Goal: Task Accomplishment & Management: Manage account settings

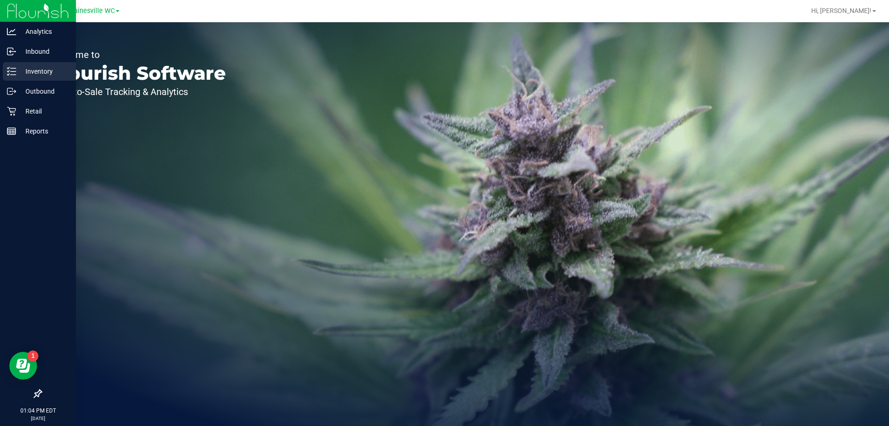
click at [20, 72] on p "Inventory" at bounding box center [44, 71] width 56 height 11
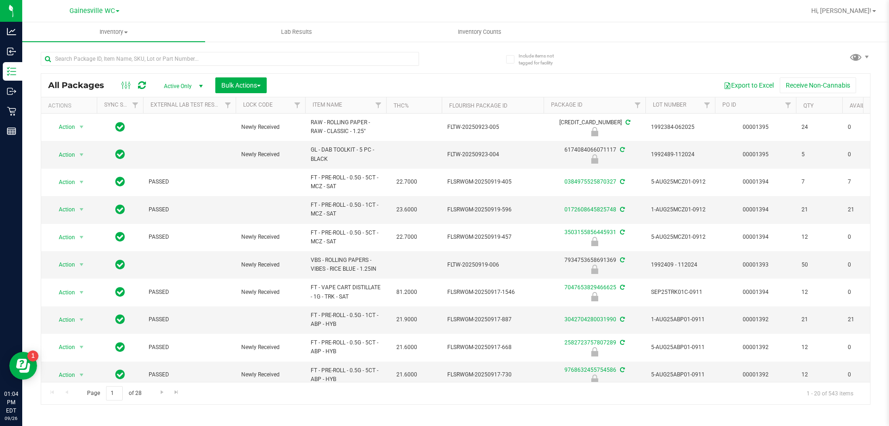
click at [473, 32] on span "Inventory Counts" at bounding box center [480, 32] width 69 height 8
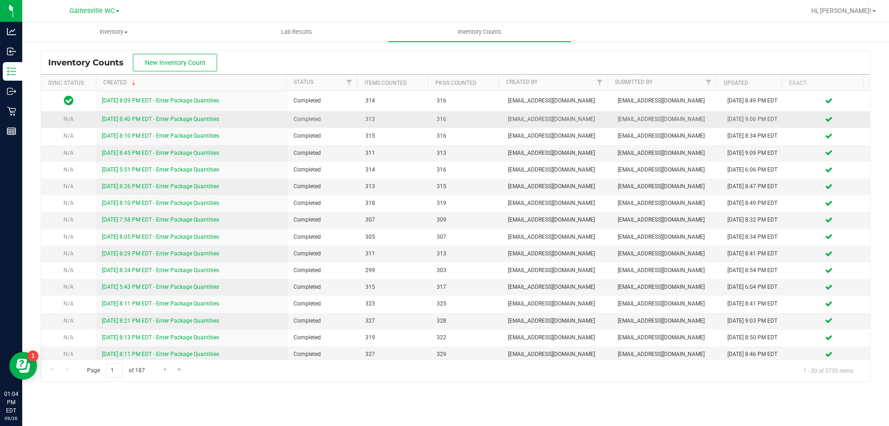
click at [188, 119] on link "[DATE] 8:40 PM EDT - Enter Package Quantities" at bounding box center [160, 119] width 117 height 6
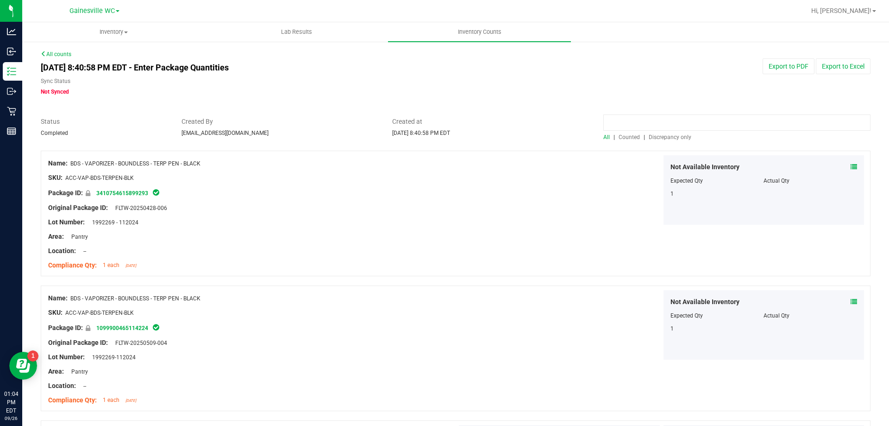
click at [651, 121] on input at bounding box center [736, 122] width 267 height 16
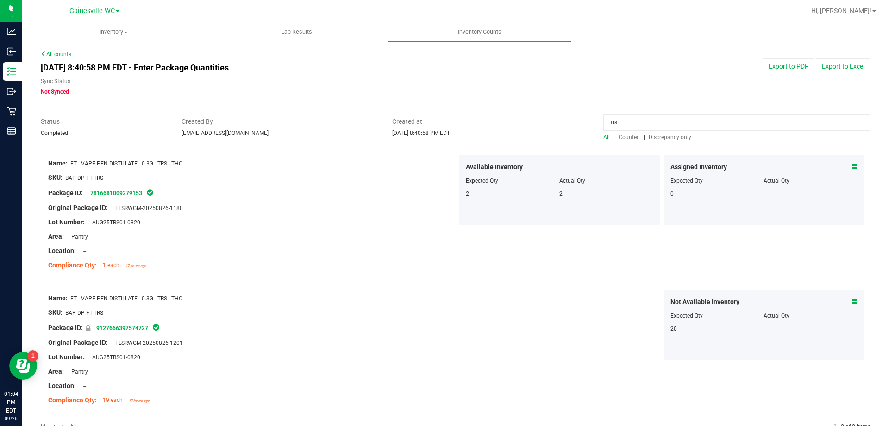
drag, startPoint x: 637, startPoint y: 121, endPoint x: 548, endPoint y: 114, distance: 89.2
click at [548, 114] on div "All counts [DATE] 8:40:58 PM EDT - Enter Package Quantities Sync Status Not Syn…" at bounding box center [456, 246] width 830 height 392
type input "trs"
click at [58, 53] on link "All counts" at bounding box center [56, 54] width 31 height 6
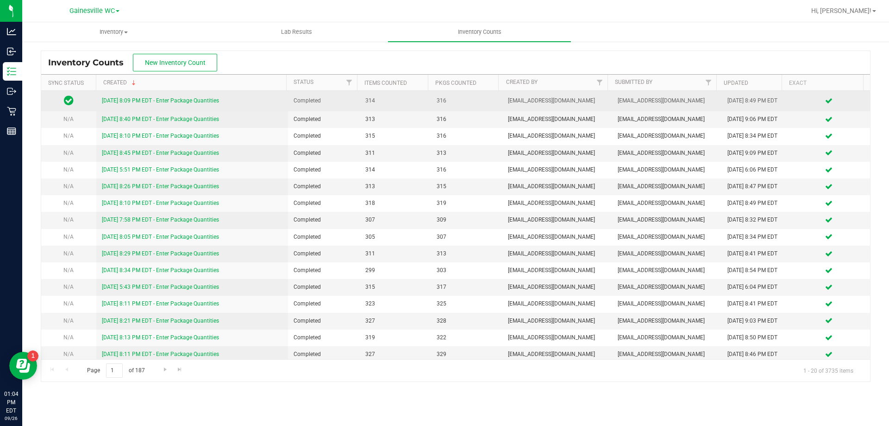
click at [158, 101] on link "[DATE] 8:09 PM EDT - Enter Package Quantities" at bounding box center [160, 100] width 117 height 6
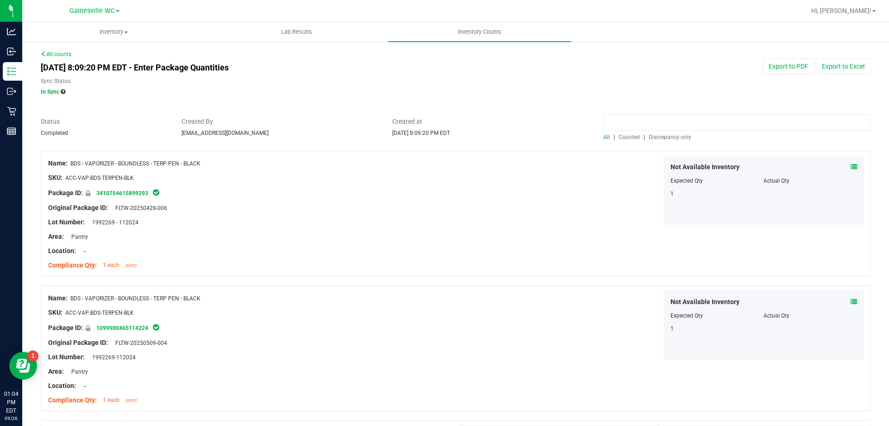
click at [628, 120] on input at bounding box center [736, 122] width 267 height 16
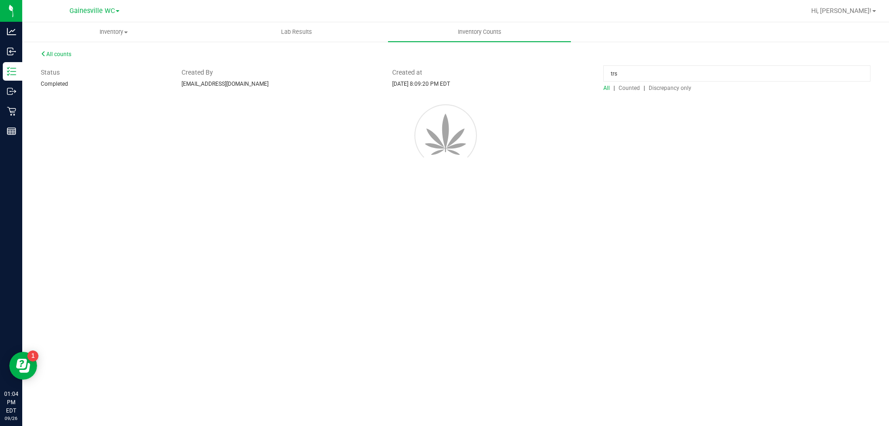
type input "trs"
click at [625, 91] on span "Counted" at bounding box center [629, 88] width 21 height 6
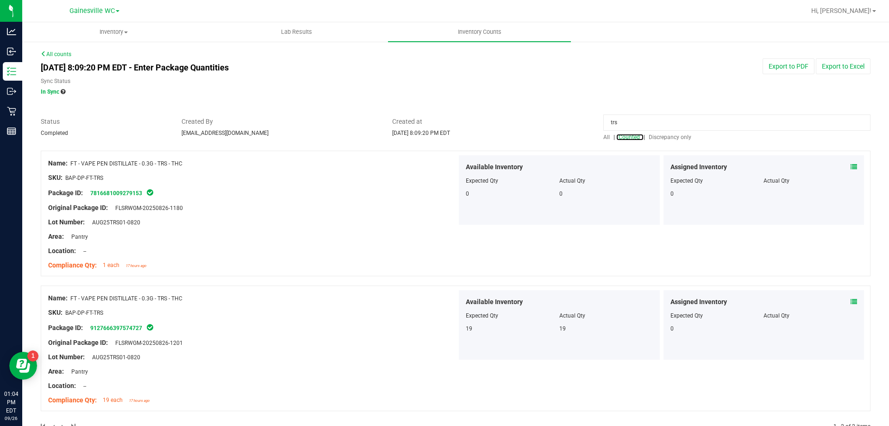
scroll to position [26, 0]
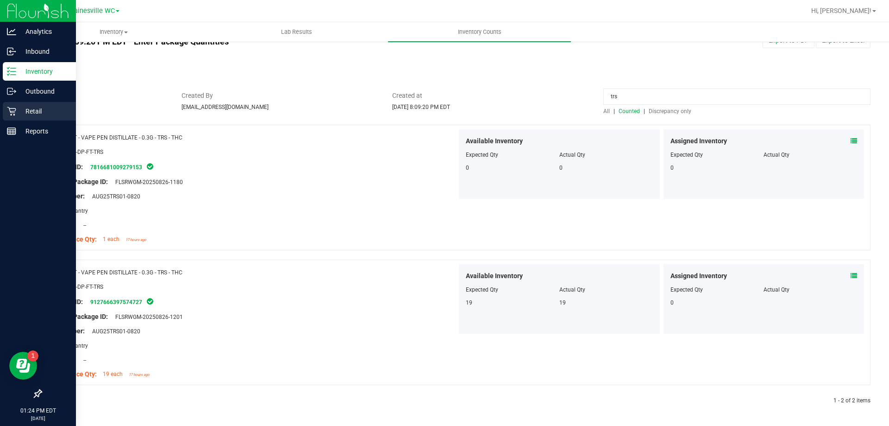
click at [19, 112] on p "Retail" at bounding box center [44, 111] width 56 height 11
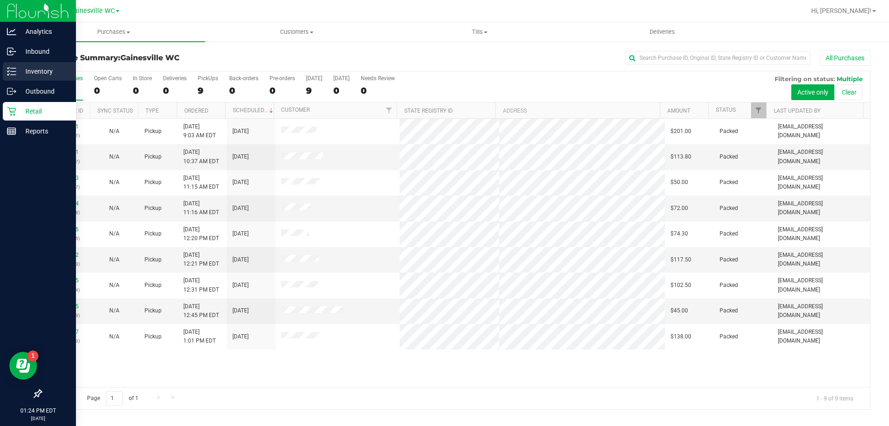
click at [27, 70] on p "Inventory" at bounding box center [44, 71] width 56 height 11
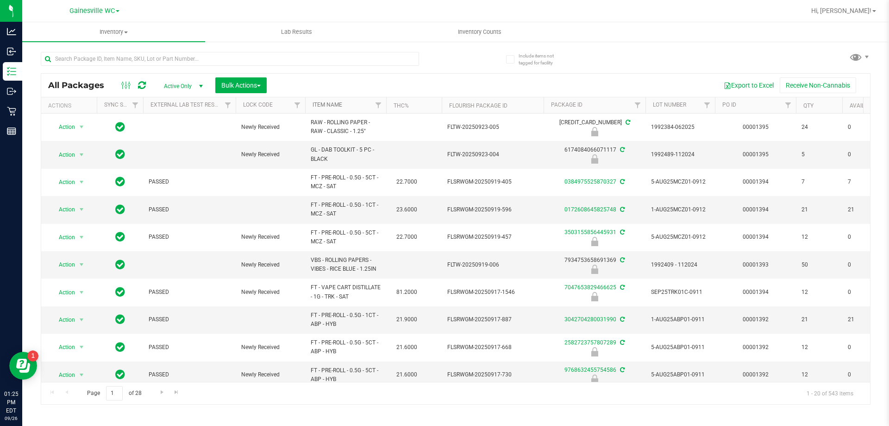
click at [336, 102] on link "Item Name" at bounding box center [328, 104] width 30 height 6
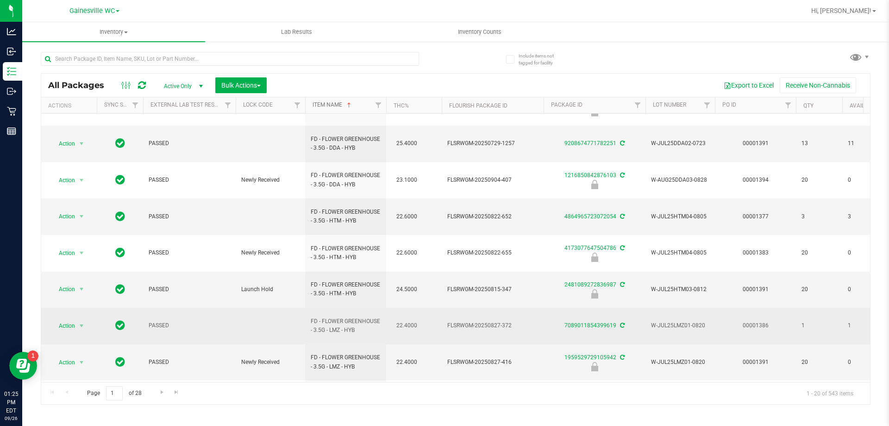
scroll to position [307, 0]
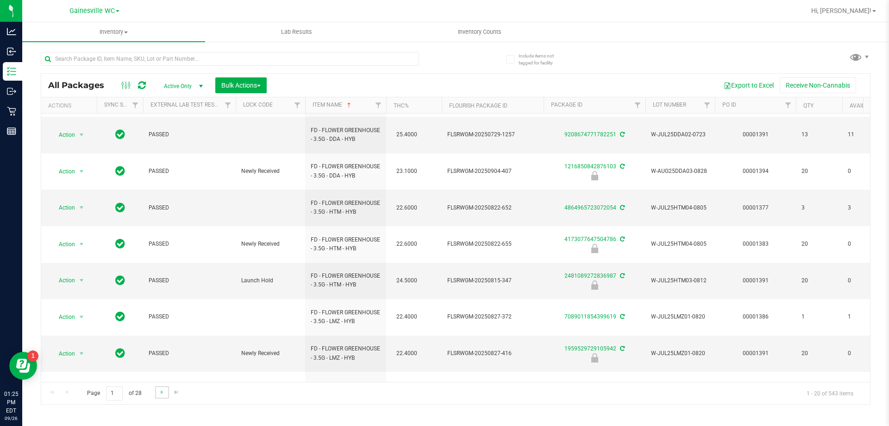
click at [163, 395] on link "Go to the next page" at bounding box center [161, 392] width 13 height 13
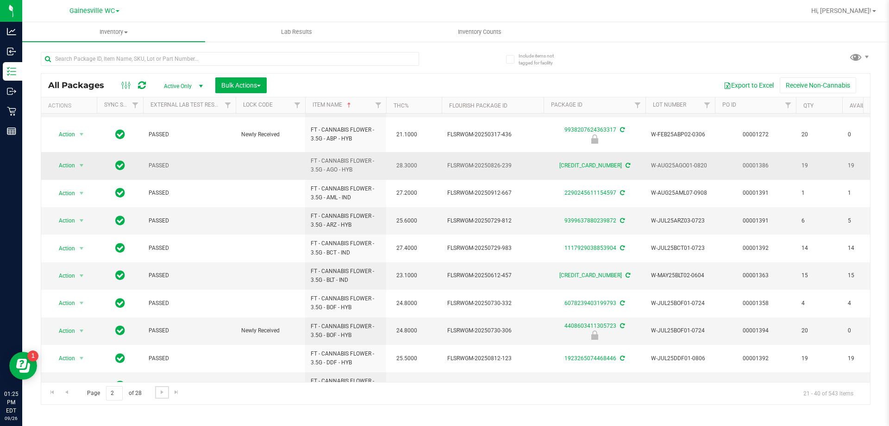
scroll to position [317, 0]
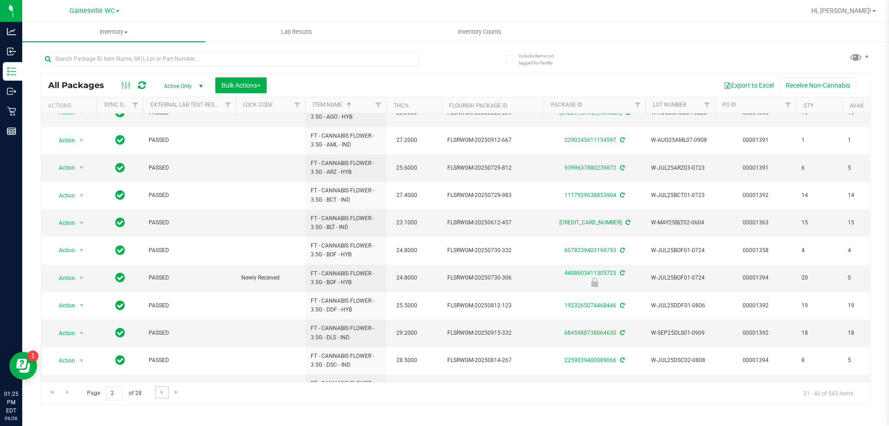
click at [162, 397] on link "Go to the next page" at bounding box center [161, 392] width 13 height 13
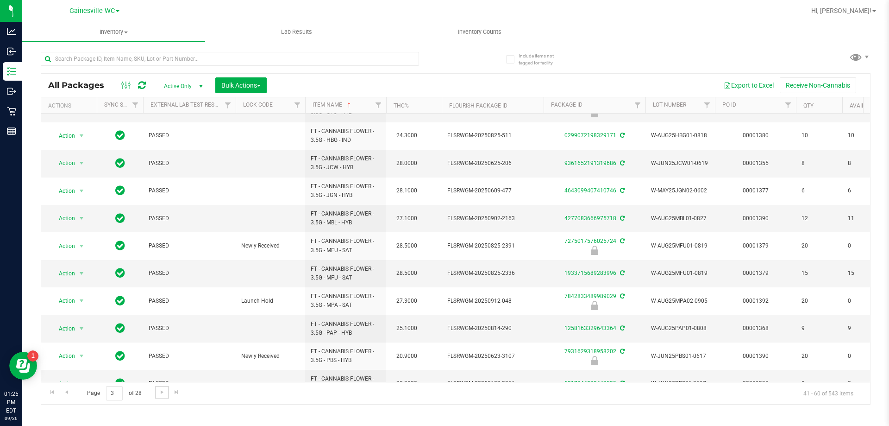
scroll to position [289, 0]
click at [156, 394] on link "Go to the next page" at bounding box center [161, 392] width 13 height 13
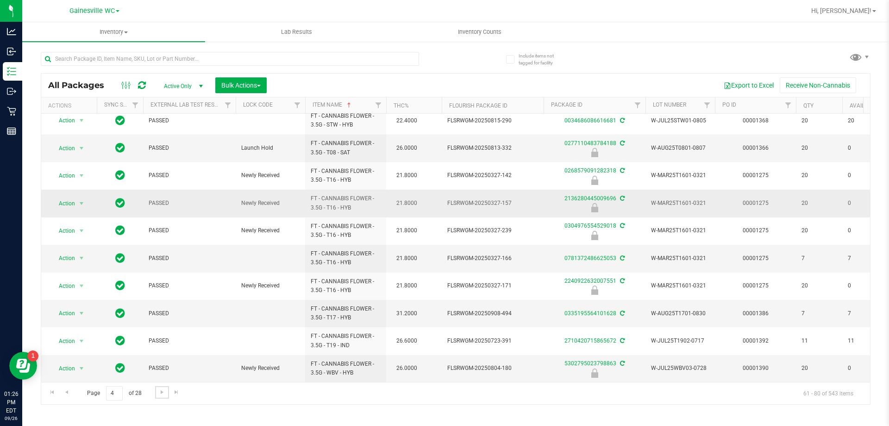
scroll to position [289, 0]
click at [157, 395] on link "Go to the next page" at bounding box center [161, 392] width 13 height 13
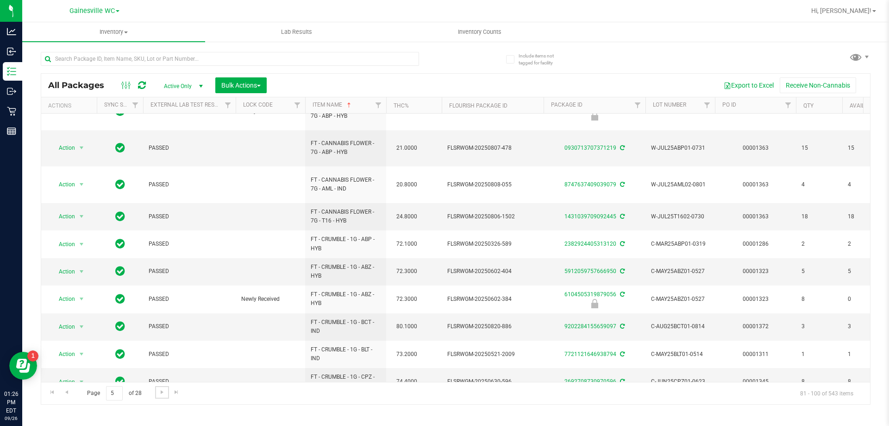
scroll to position [303, 0]
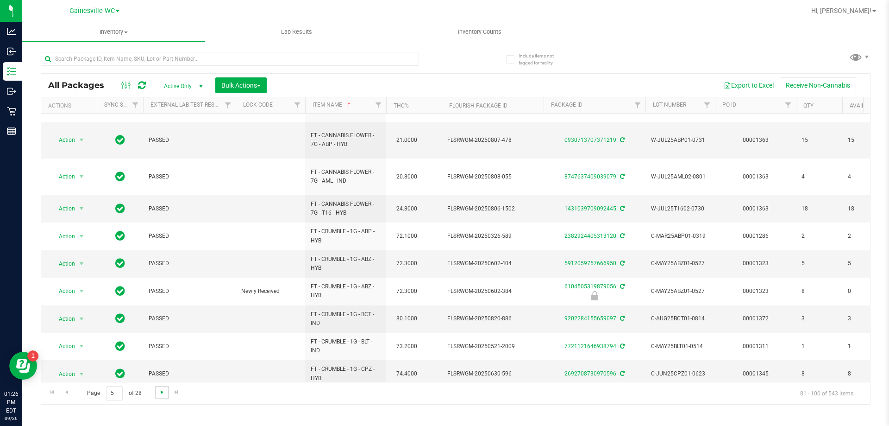
click at [162, 394] on span "Go to the next page" at bounding box center [161, 391] width 7 height 7
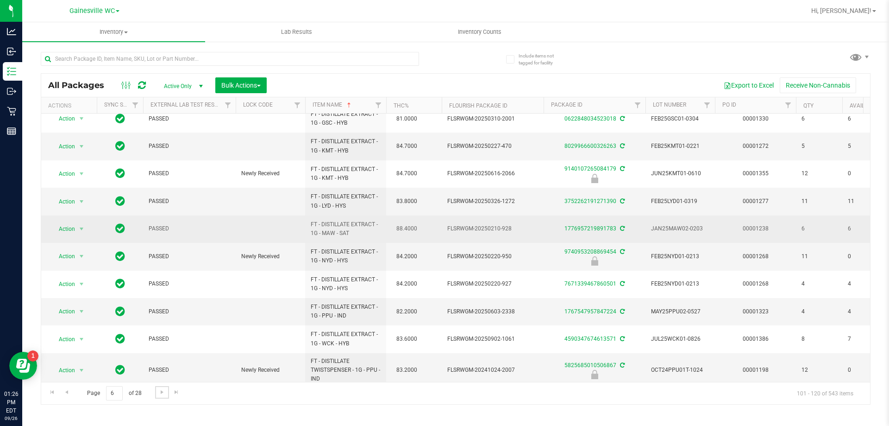
scroll to position [295, 0]
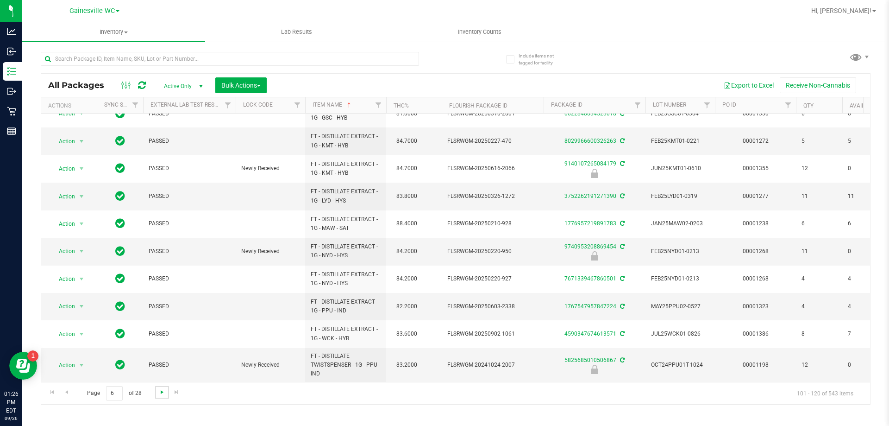
click at [159, 393] on span "Go to the next page" at bounding box center [161, 391] width 7 height 7
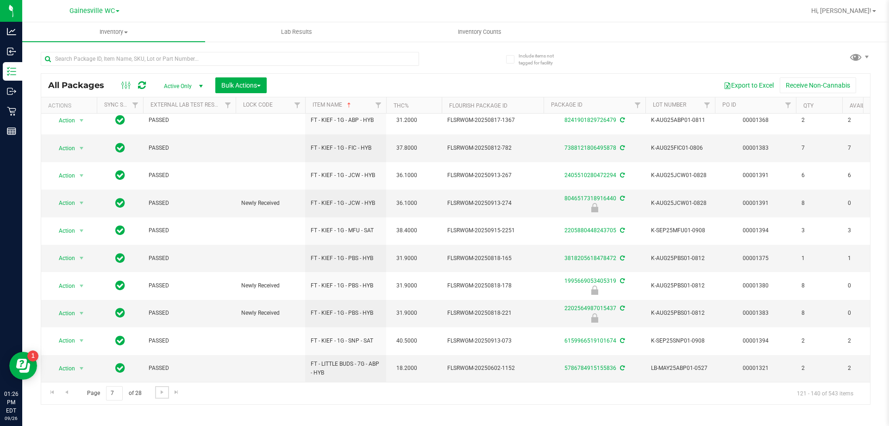
scroll to position [324, 0]
click at [158, 394] on span "Go to the next page" at bounding box center [161, 391] width 7 height 7
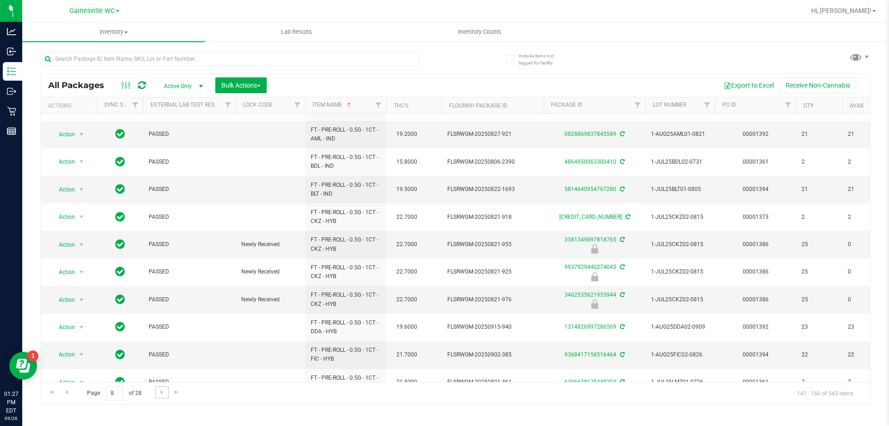
scroll to position [289, 0]
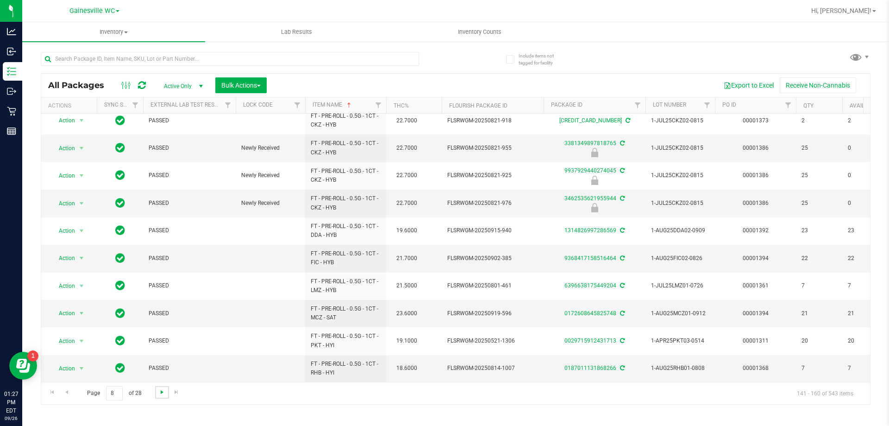
click at [161, 392] on span "Go to the next page" at bounding box center [161, 391] width 7 height 7
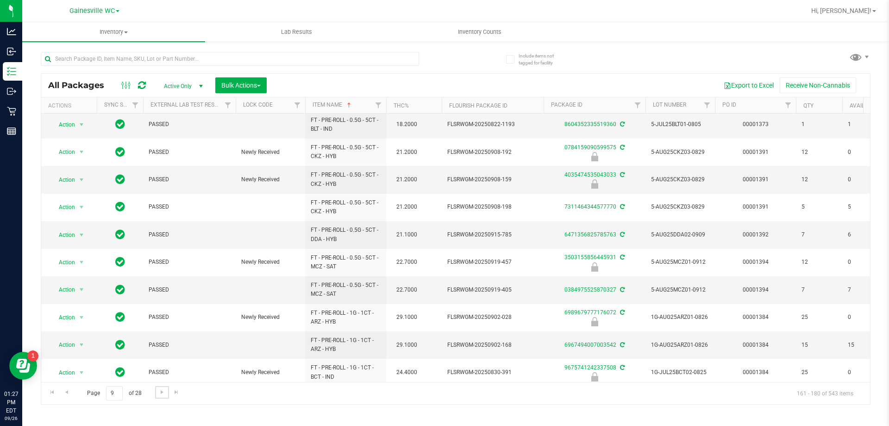
scroll to position [289, 0]
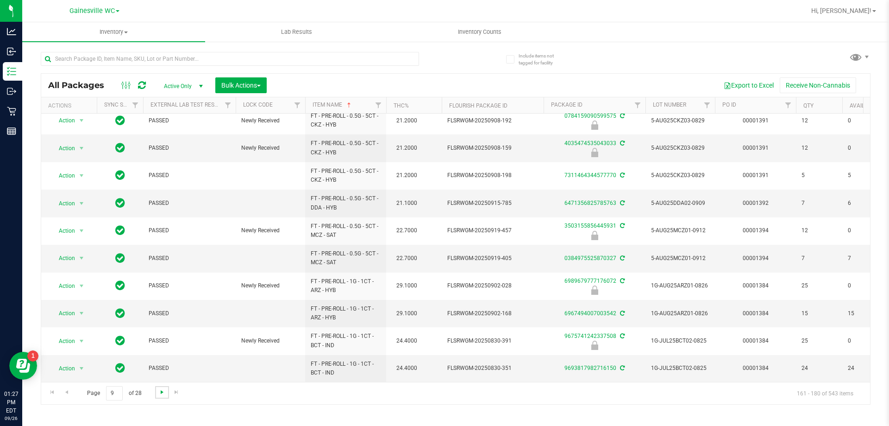
click at [160, 392] on span "Go to the next page" at bounding box center [161, 391] width 7 height 7
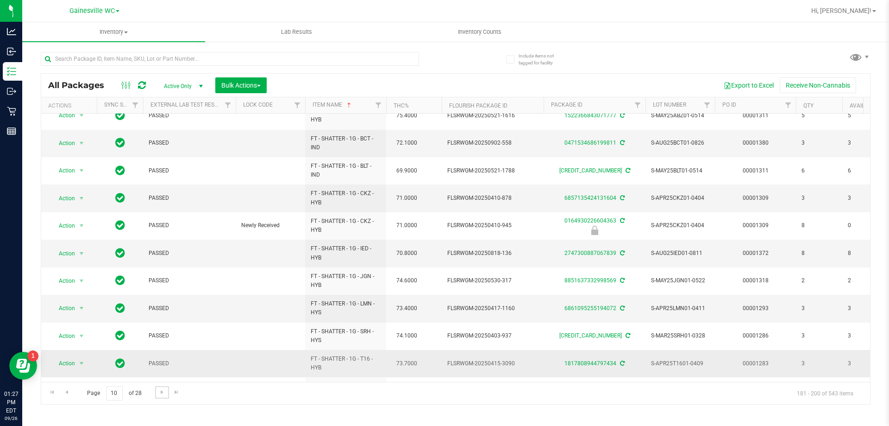
scroll to position [289, 0]
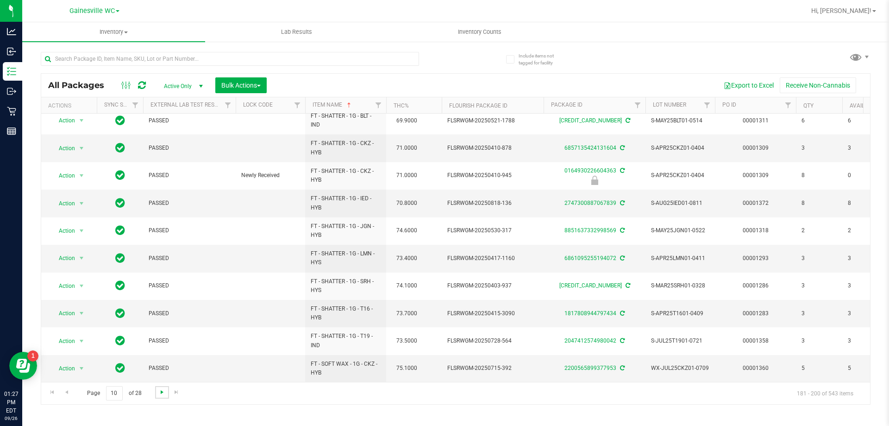
click at [162, 392] on span "Go to the next page" at bounding box center [161, 391] width 7 height 7
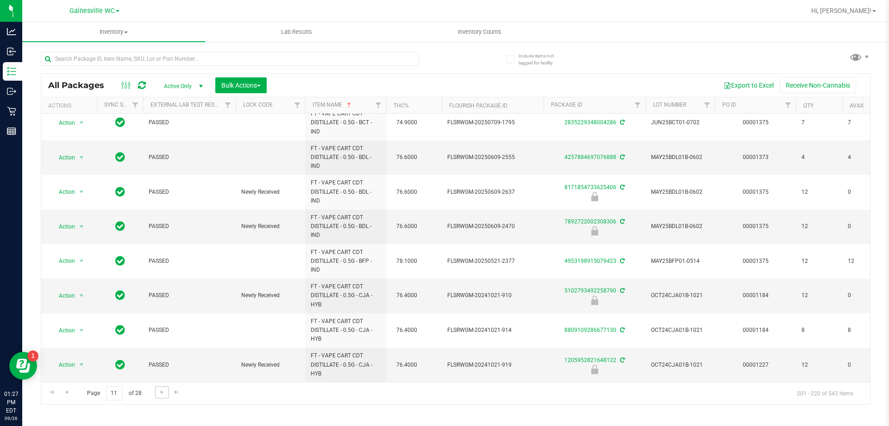
scroll to position [387, 0]
click at [164, 396] on link "Go to the next page" at bounding box center [161, 392] width 13 height 13
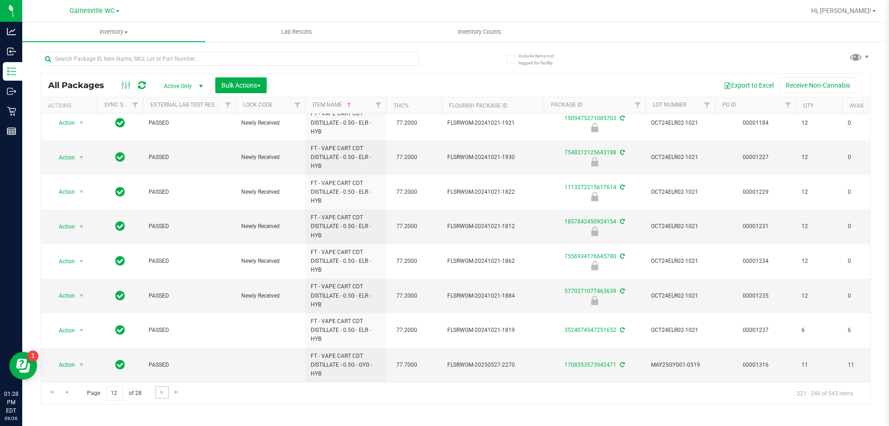
scroll to position [429, 0]
click at [160, 393] on span "Go to the next page" at bounding box center [161, 391] width 7 height 7
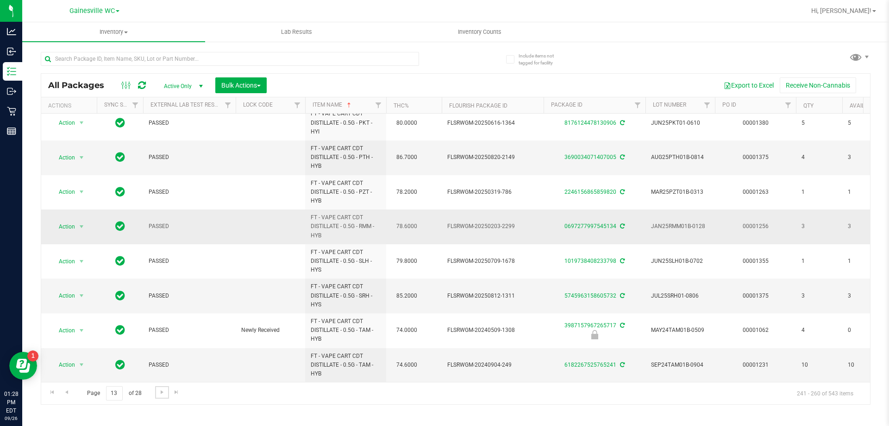
scroll to position [431, 0]
click at [162, 397] on link "Go to the next page" at bounding box center [161, 392] width 13 height 13
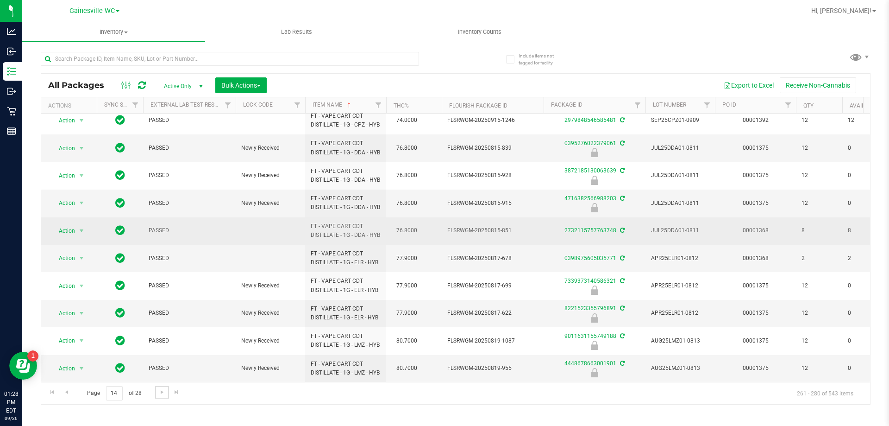
scroll to position [373, 0]
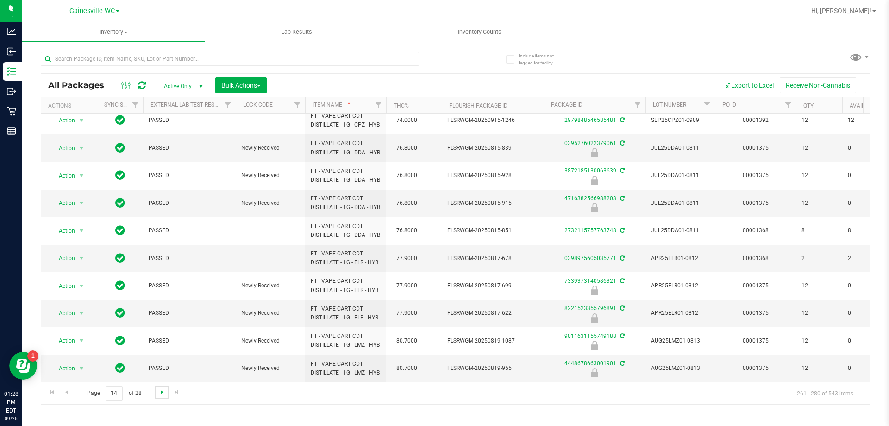
click at [159, 391] on span "Go to the next page" at bounding box center [161, 391] width 7 height 7
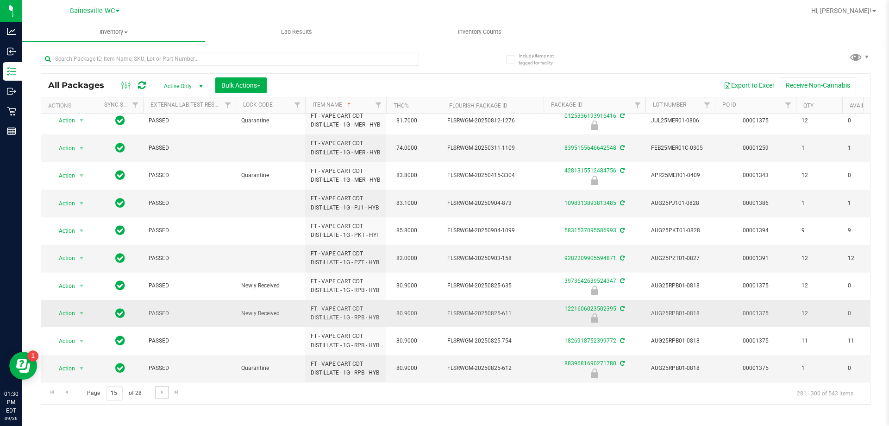
scroll to position [408, 0]
click at [83, 364] on span "select" at bounding box center [81, 367] width 7 height 7
click at [76, 347] on li "Unlock package" at bounding box center [80, 354] width 59 height 14
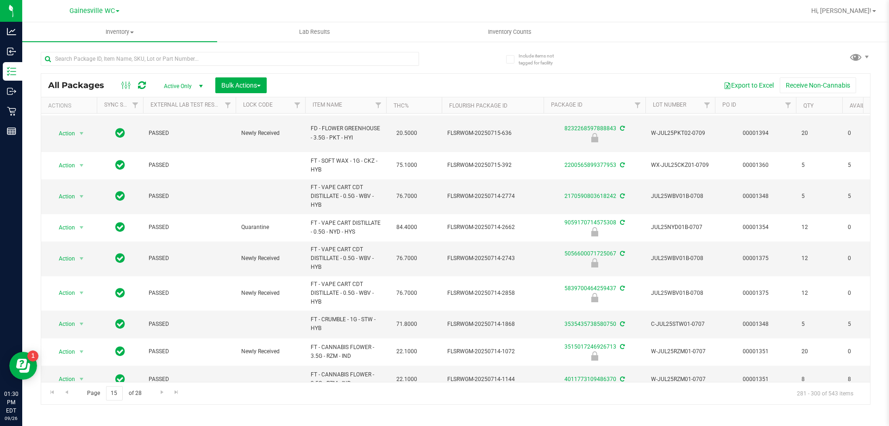
scroll to position [0, 0]
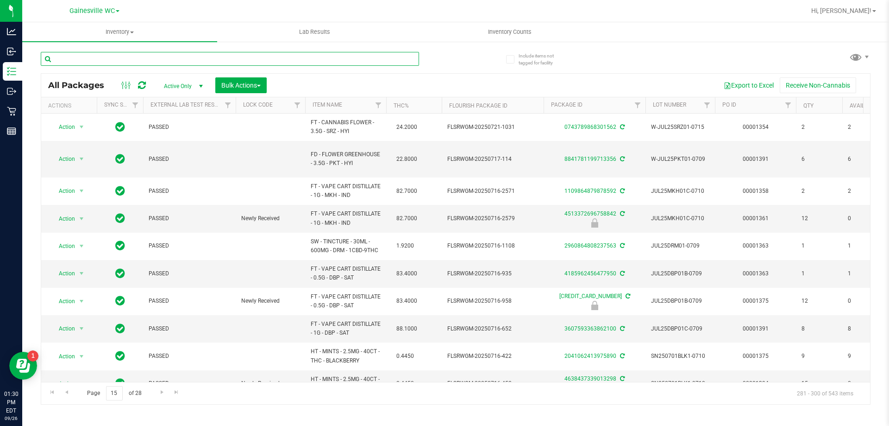
click at [124, 60] on input "text" at bounding box center [230, 59] width 378 height 14
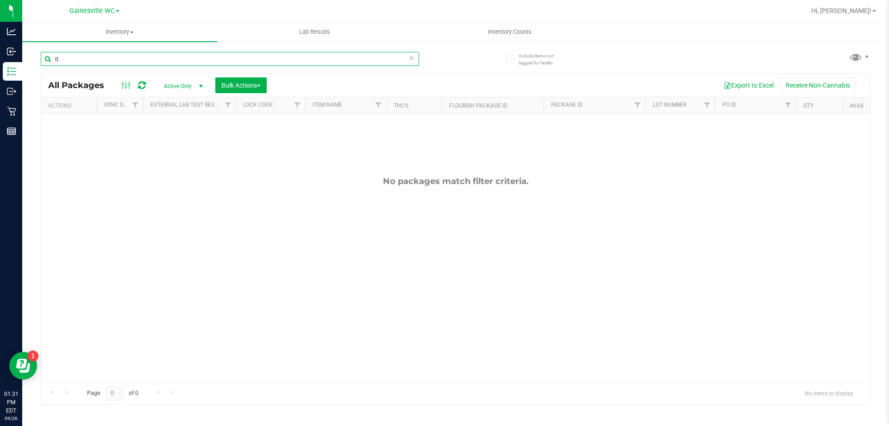
type input "r"
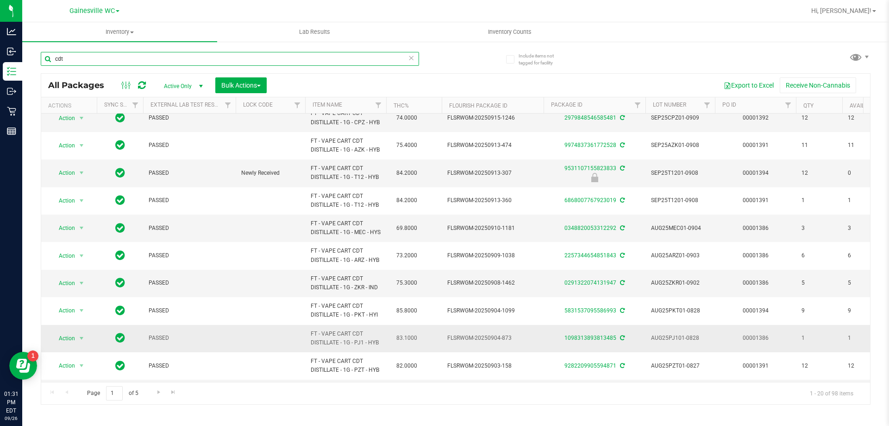
scroll to position [232, 0]
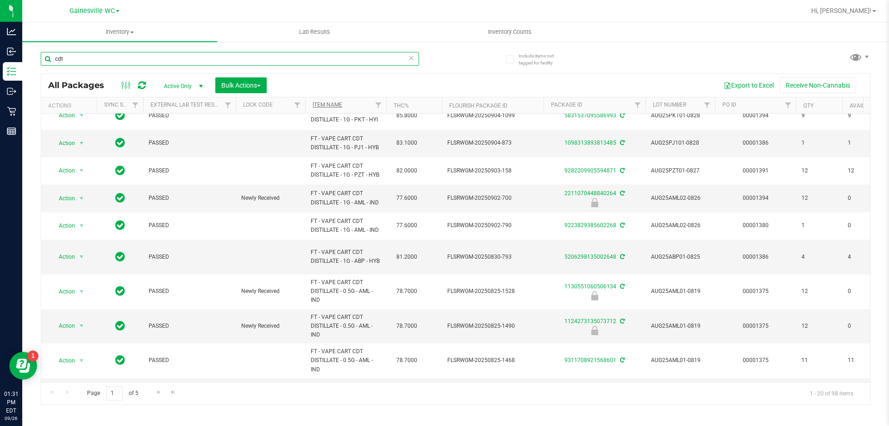
type input "cdt"
click at [334, 103] on link "Item Name" at bounding box center [328, 104] width 30 height 6
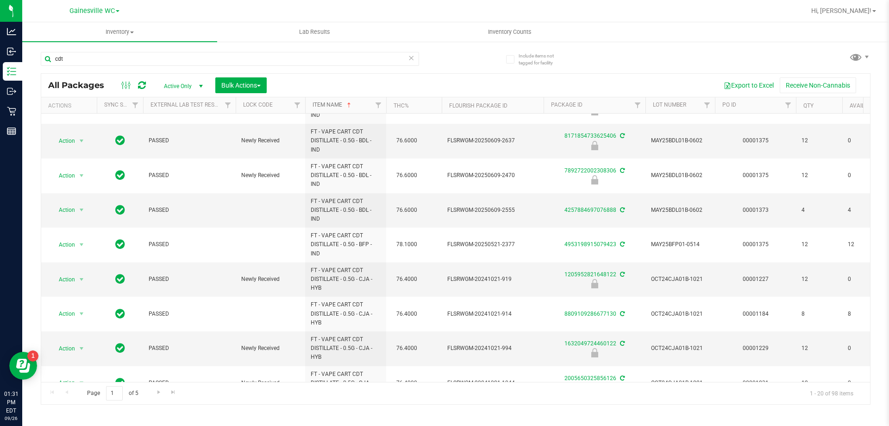
scroll to position [370, 0]
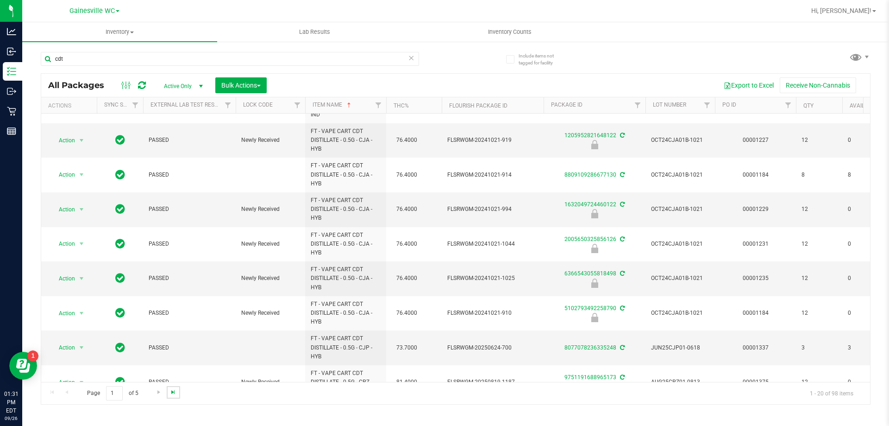
click at [171, 393] on span "Go to the last page" at bounding box center [172, 391] width 7 height 7
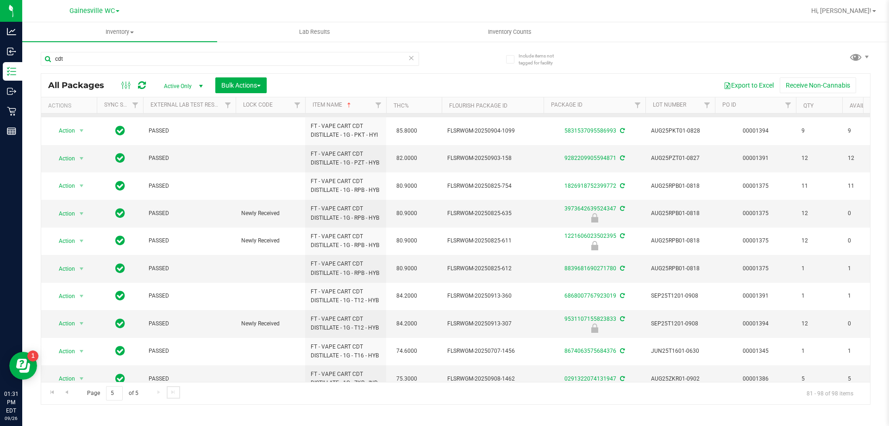
scroll to position [232, 0]
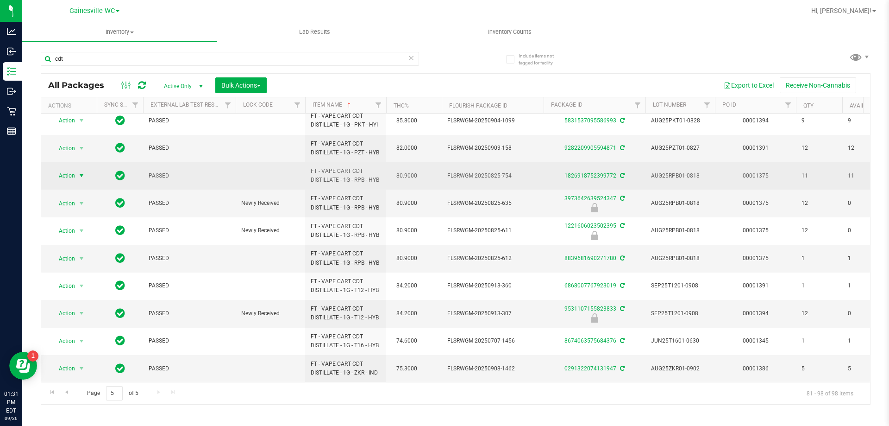
click at [82, 179] on span "select" at bounding box center [81, 175] width 7 height 7
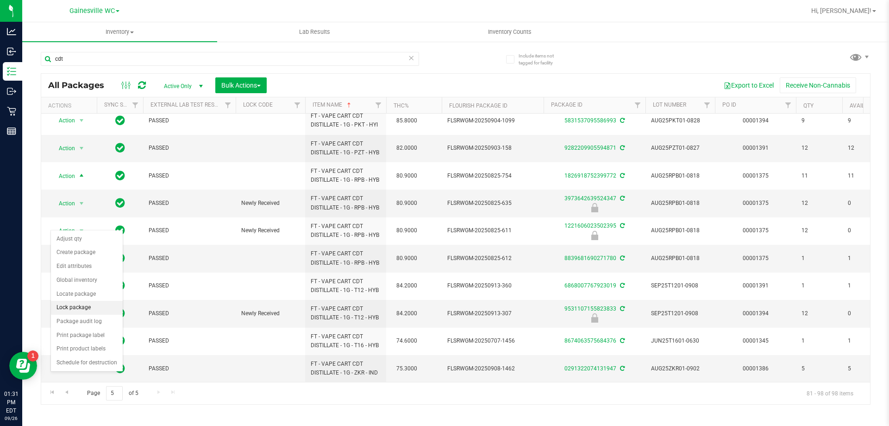
click at [70, 308] on li "Lock package" at bounding box center [87, 308] width 72 height 14
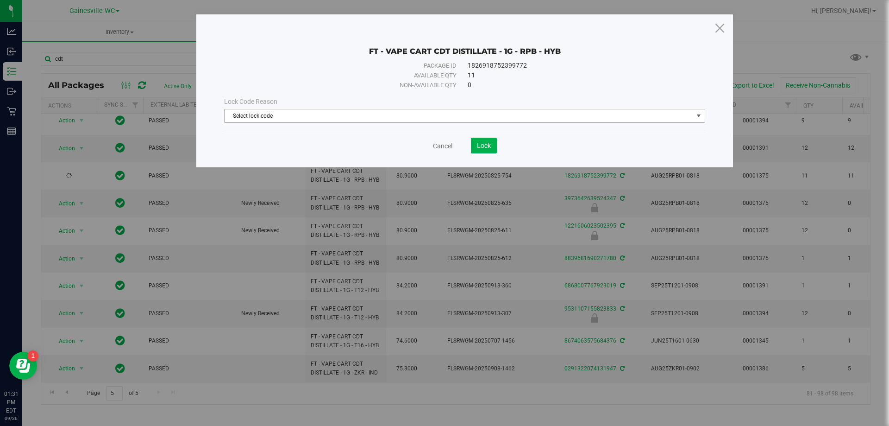
click at [251, 117] on span "Select lock code" at bounding box center [459, 115] width 469 height 13
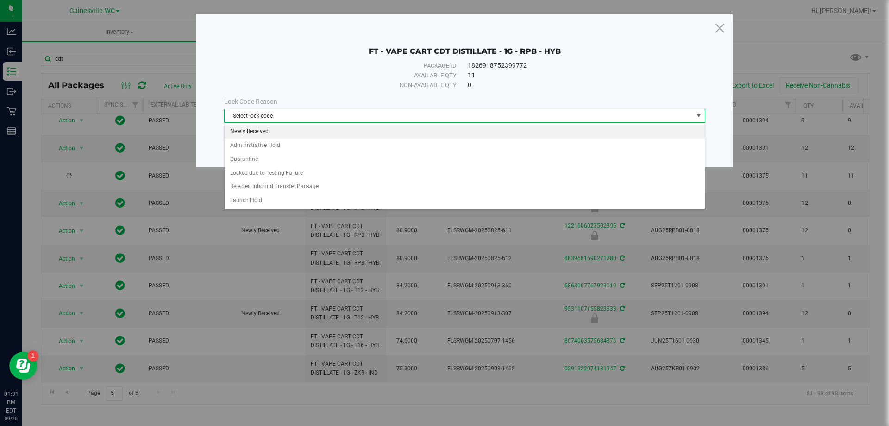
click at [251, 138] on li "Newly Received" at bounding box center [465, 132] width 480 height 14
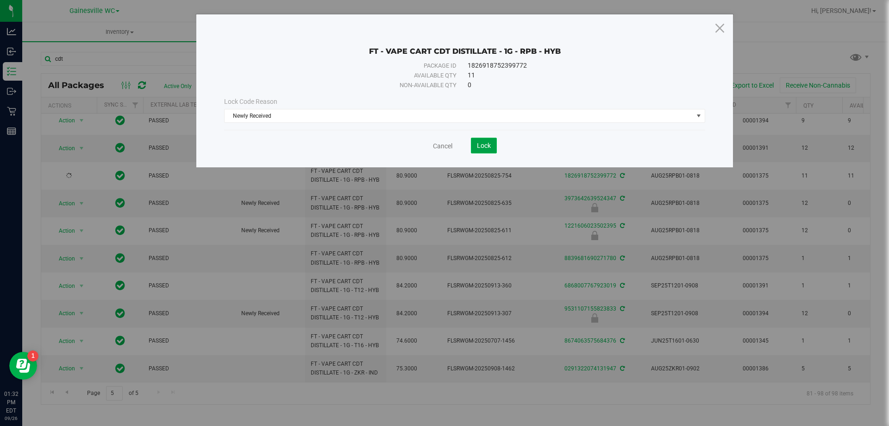
click at [486, 149] on span "Lock" at bounding box center [484, 145] width 14 height 7
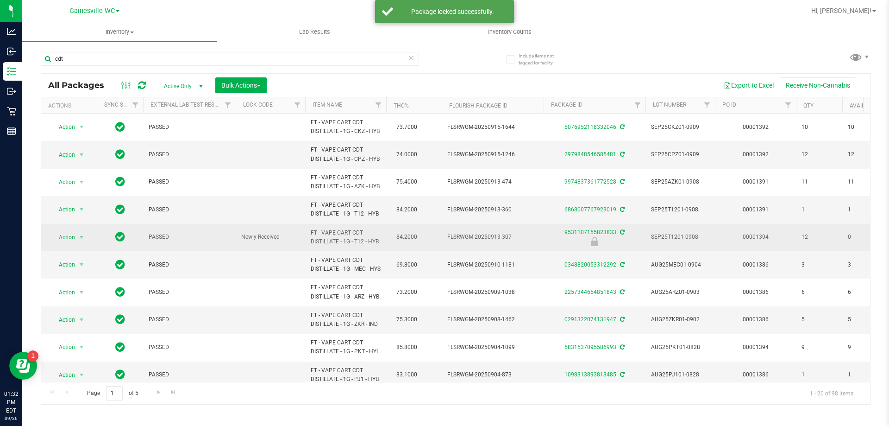
scroll to position [324, 0]
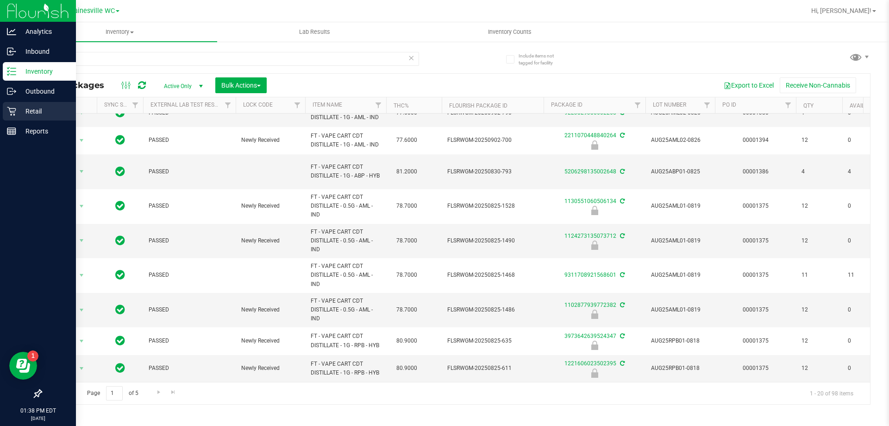
click at [27, 110] on p "Retail" at bounding box center [44, 111] width 56 height 11
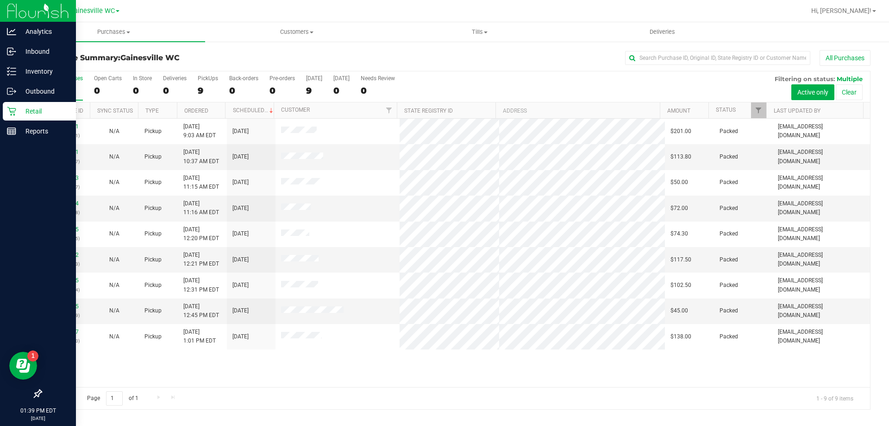
click at [31, 119] on div "Retail" at bounding box center [39, 111] width 73 height 19
click at [38, 109] on p "Retail" at bounding box center [44, 111] width 56 height 11
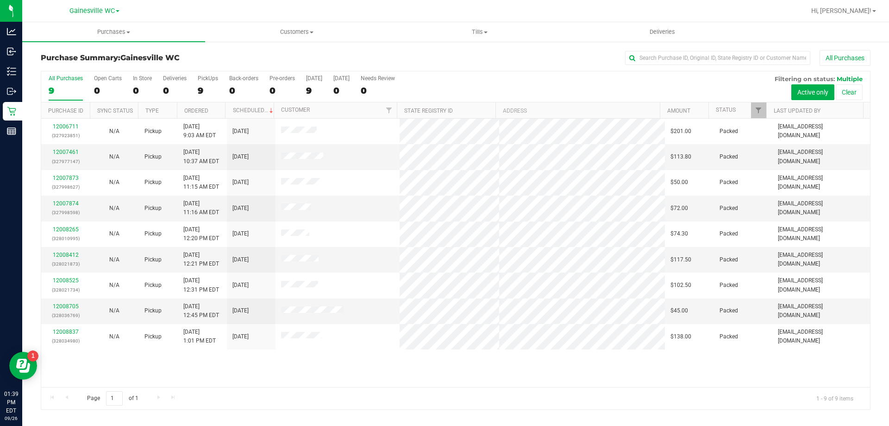
click at [64, 83] on label "All Purchases 9" at bounding box center [66, 87] width 34 height 25
click at [0, 0] on input "All Purchases 9" at bounding box center [0, 0] width 0 height 0
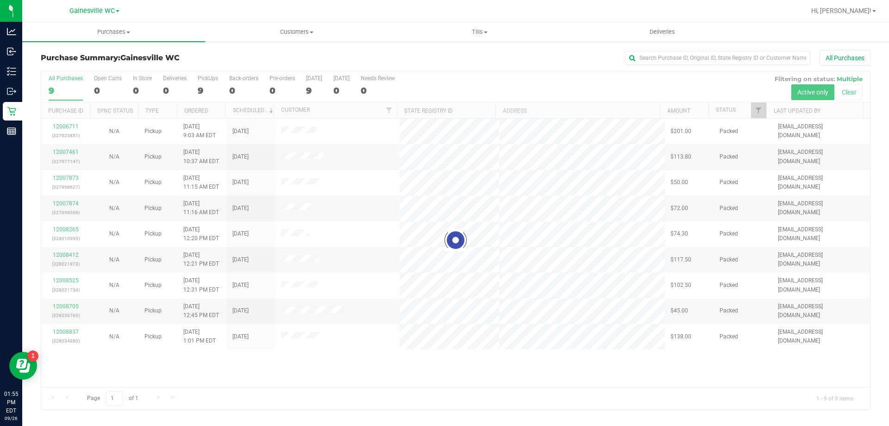
click at [60, 91] on div at bounding box center [455, 240] width 829 height 338
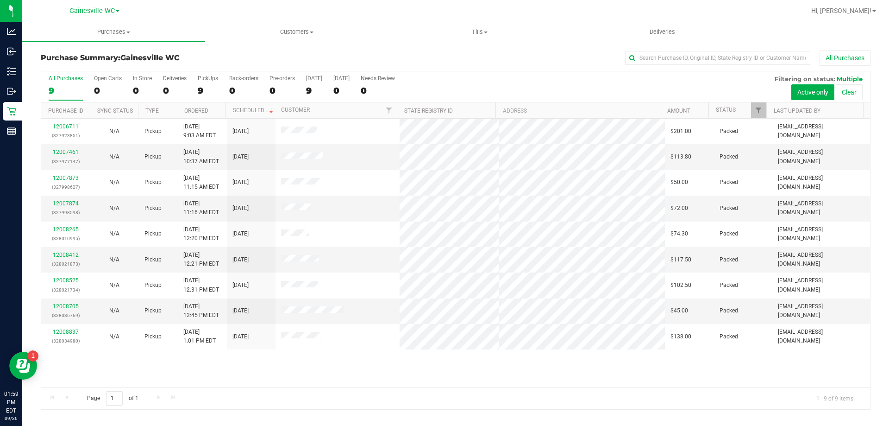
click at [60, 88] on div "9" at bounding box center [66, 90] width 34 height 11
click at [0, 0] on input "All Purchases 9" at bounding box center [0, 0] width 0 height 0
click at [60, 90] on div "9" at bounding box center [66, 90] width 34 height 11
click at [0, 0] on input "All Purchases 9" at bounding box center [0, 0] width 0 height 0
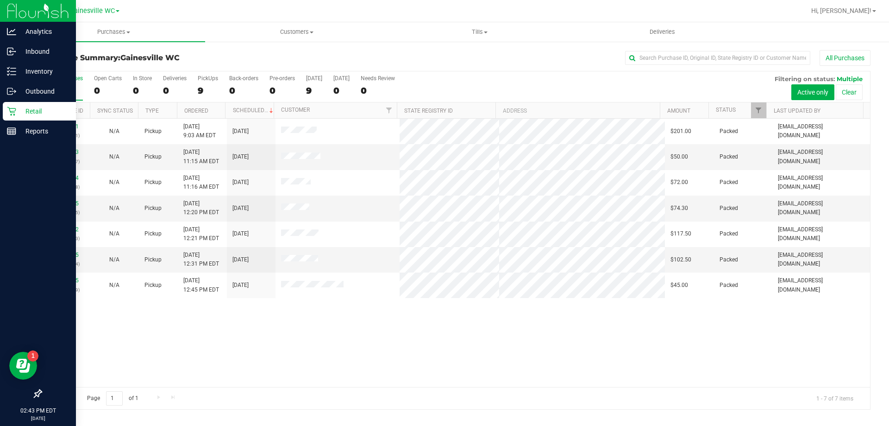
click at [17, 110] on p "Retail" at bounding box center [44, 111] width 56 height 11
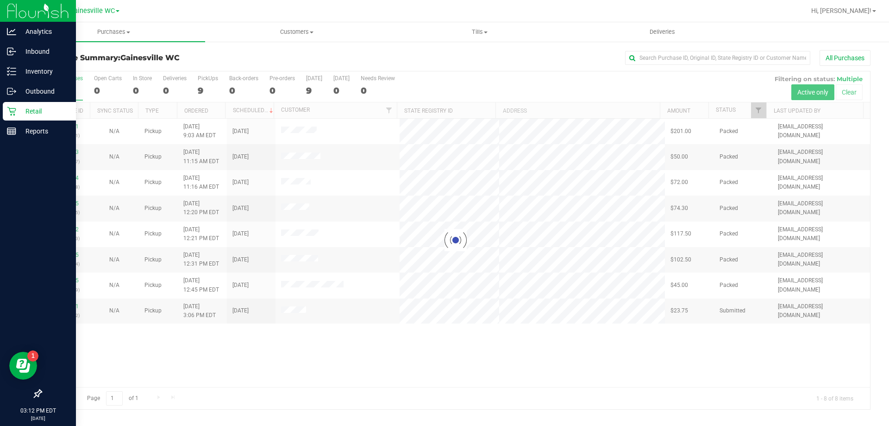
click at [12, 107] on icon at bounding box center [11, 111] width 9 height 9
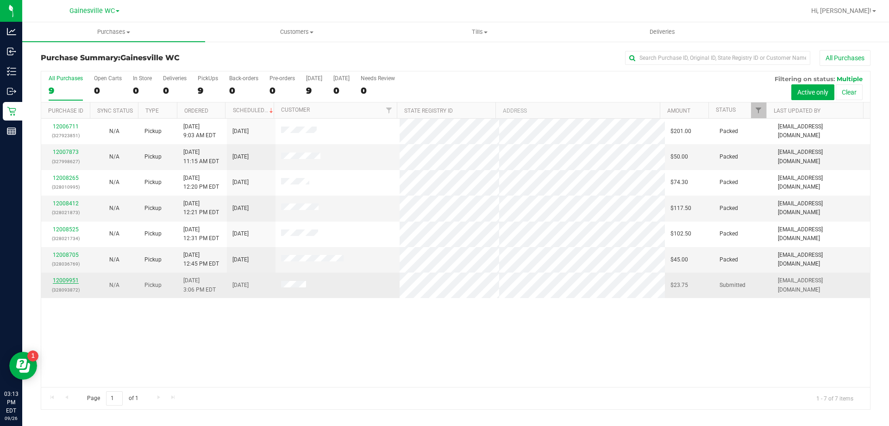
click at [76, 278] on link "12009951" at bounding box center [66, 280] width 26 height 6
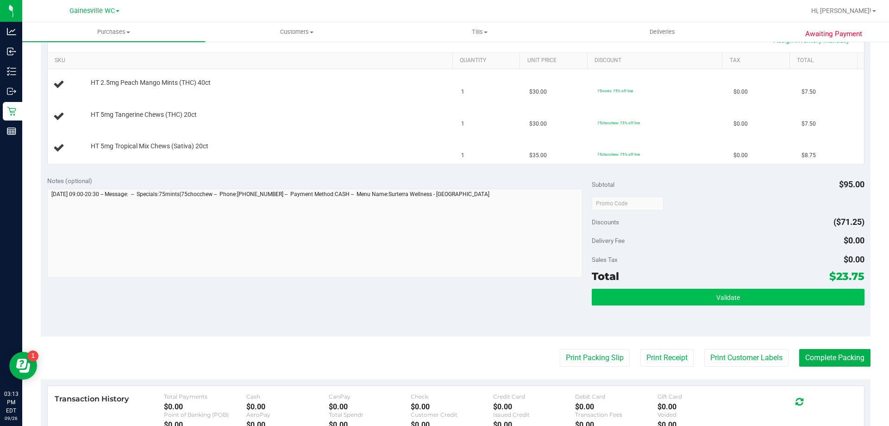
scroll to position [232, 0]
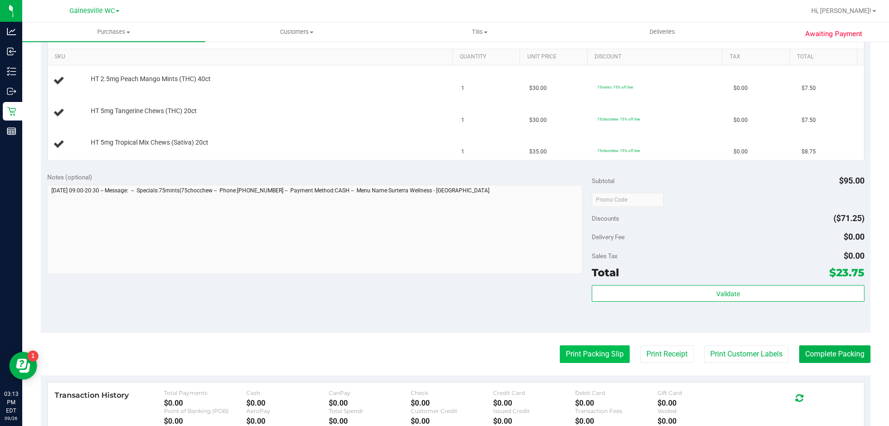
click at [607, 359] on button "Print Packing Slip" at bounding box center [595, 354] width 70 height 18
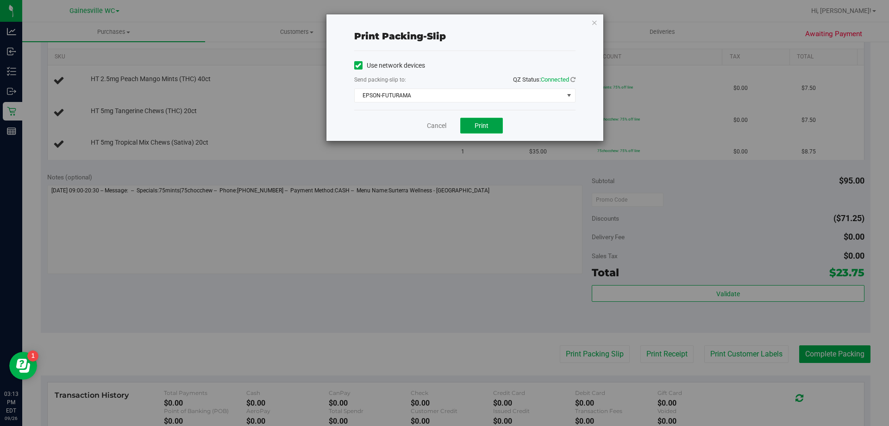
click at [485, 125] on span "Print" at bounding box center [482, 125] width 14 height 7
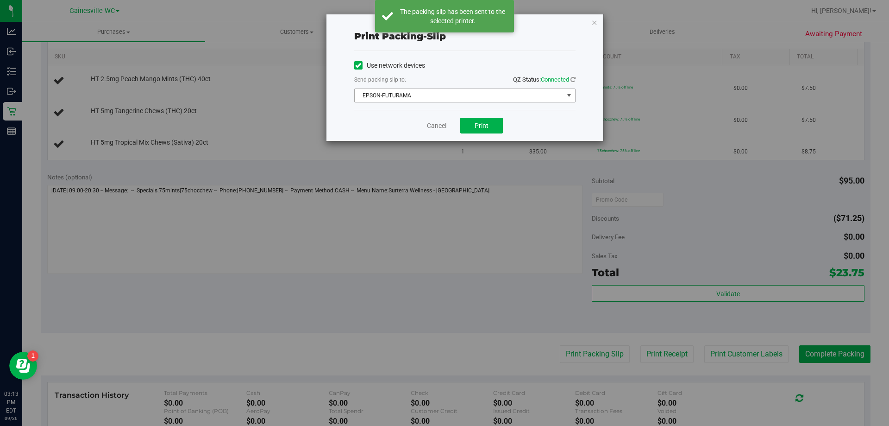
click at [401, 92] on span "EPSON-FUTURAMA" at bounding box center [459, 95] width 209 height 13
click at [342, 126] on div "Print packing-slip Use network devices Send packing-slip to: QZ Status: Connect…" at bounding box center [464, 77] width 277 height 126
click at [460, 94] on span "EPSON-FUTURAMA" at bounding box center [459, 95] width 209 height 13
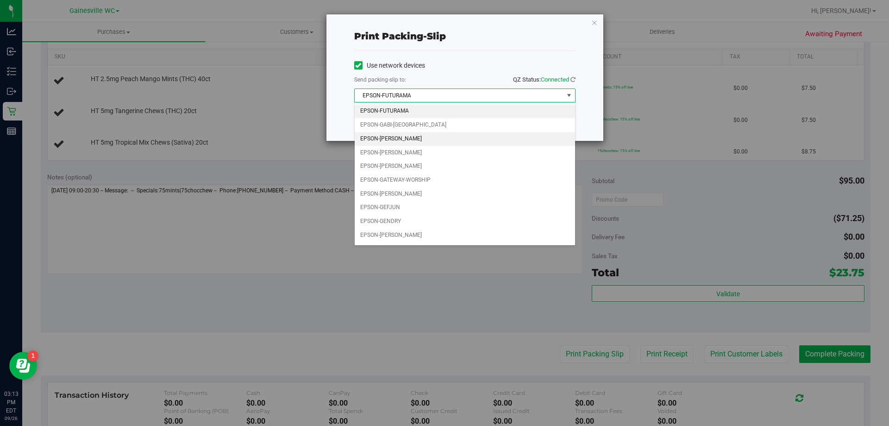
click at [437, 137] on li "EPSON-[PERSON_NAME]" at bounding box center [465, 139] width 220 height 14
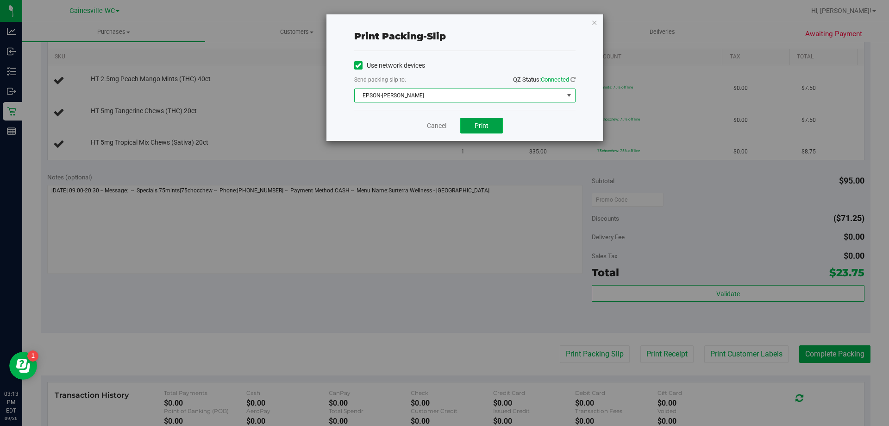
click at [483, 130] on button "Print" at bounding box center [481, 126] width 43 height 16
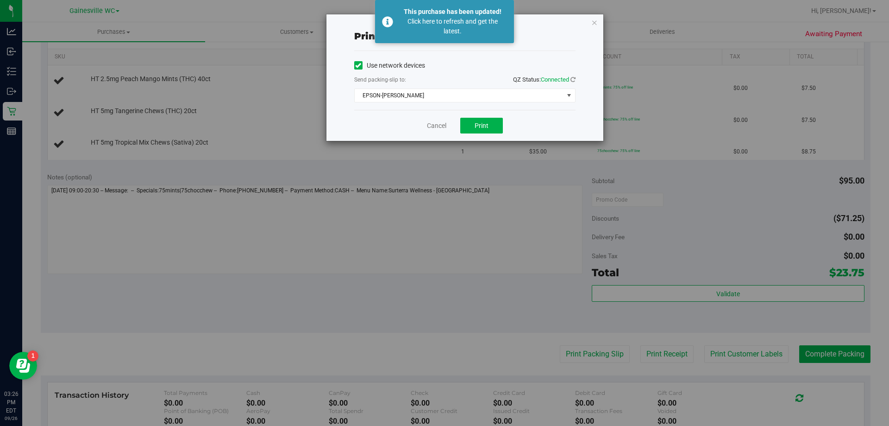
click at [591, 19] on icon "button" at bounding box center [594, 22] width 6 height 11
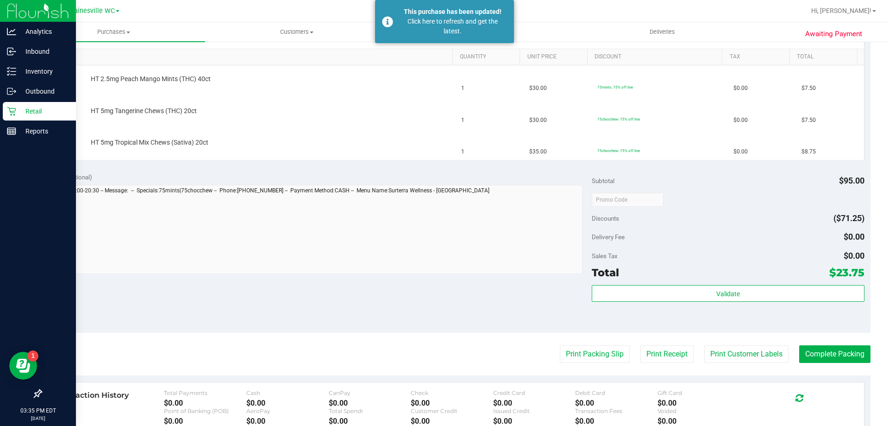
click at [46, 110] on p "Retail" at bounding box center [44, 111] width 56 height 11
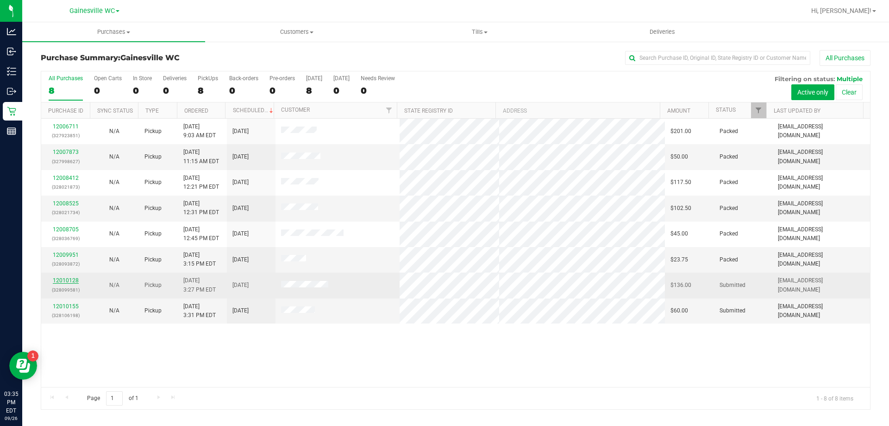
click at [66, 283] on link "12010128" at bounding box center [66, 280] width 26 height 6
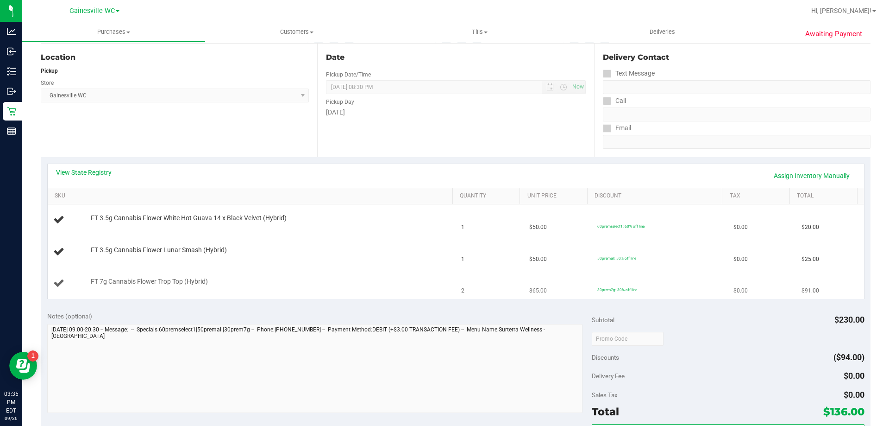
scroll to position [139, 0]
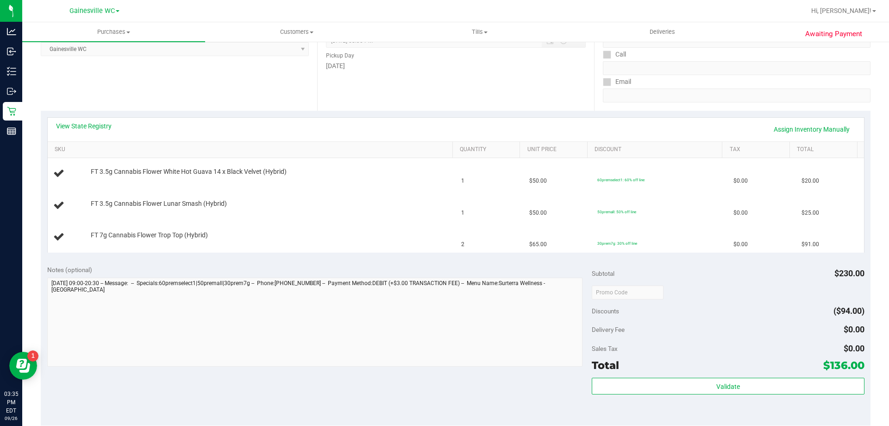
click at [240, 267] on div "Notes (optional)" at bounding box center [319, 269] width 545 height 9
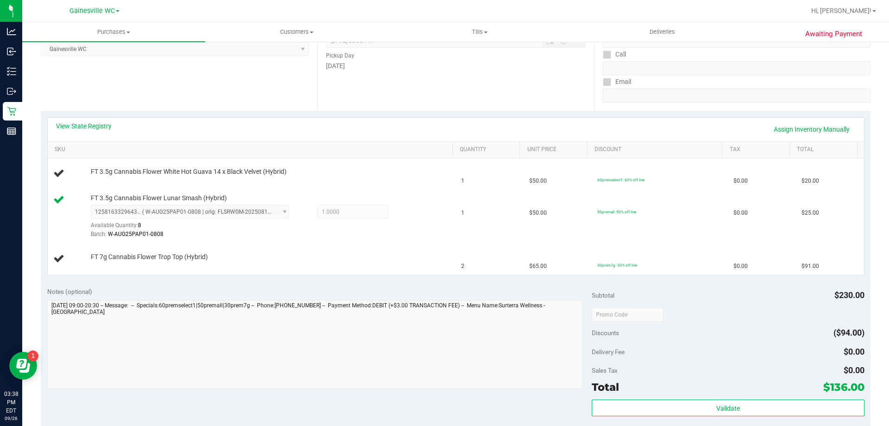
click at [276, 278] on div "View State Registry Assign Inventory Manually SKU Quantity Unit Price Discount …" at bounding box center [456, 196] width 830 height 170
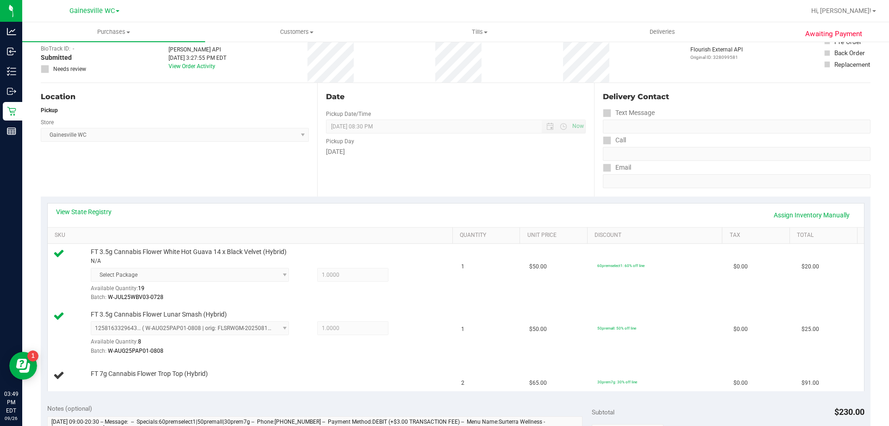
scroll to position [0, 0]
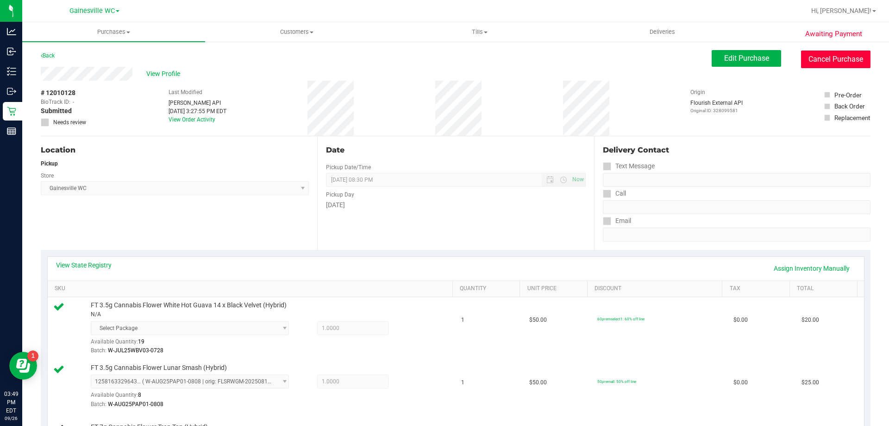
click at [809, 63] on button "Cancel Purchase" at bounding box center [835, 59] width 69 height 18
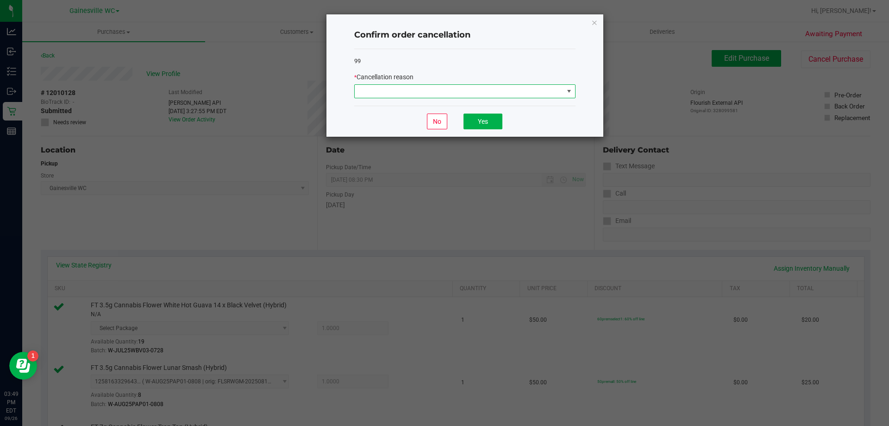
click at [570, 93] on span at bounding box center [568, 91] width 7 height 7
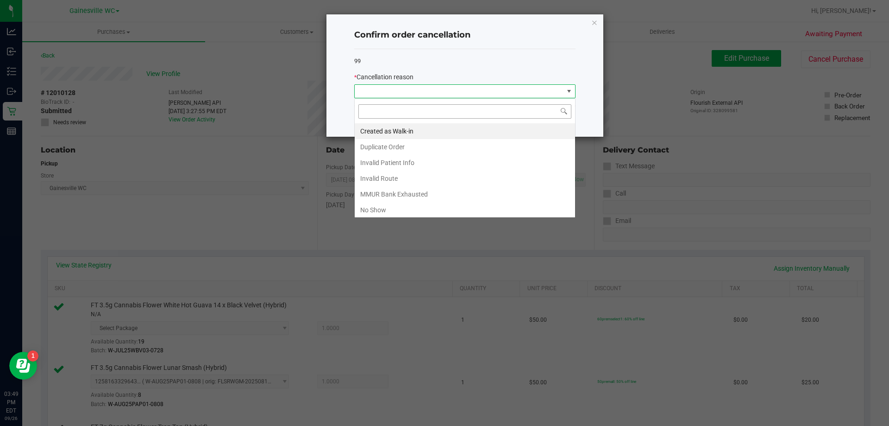
scroll to position [14, 221]
click at [446, 128] on li "Created as Walk-in" at bounding box center [465, 131] width 220 height 16
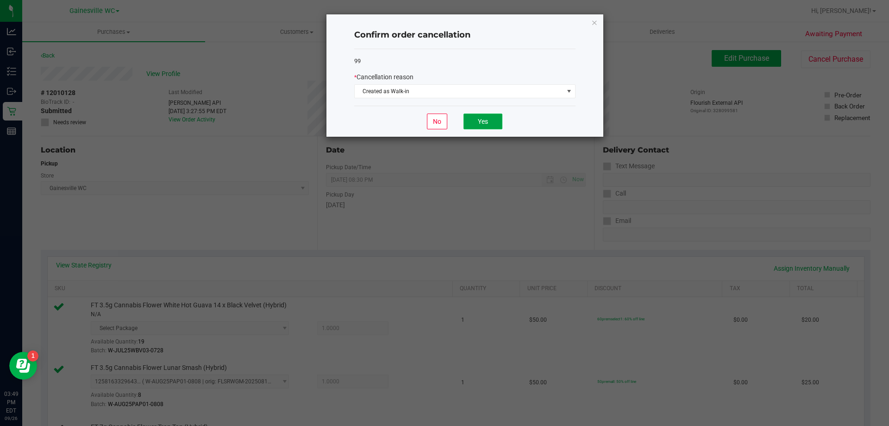
click at [472, 123] on button "Yes" at bounding box center [483, 121] width 39 height 16
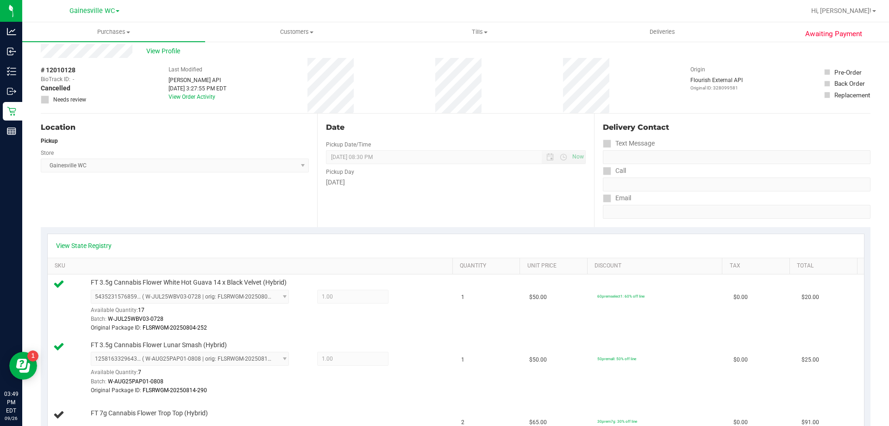
scroll to position [0, 0]
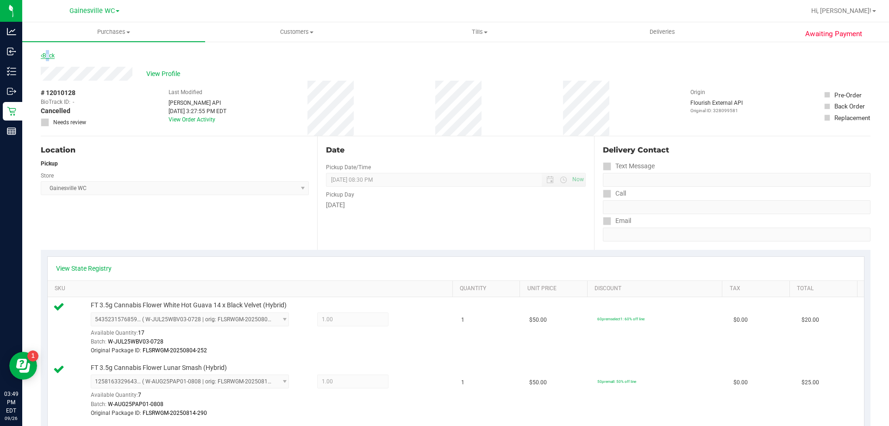
click at [44, 54] on link "Back" at bounding box center [48, 55] width 14 height 6
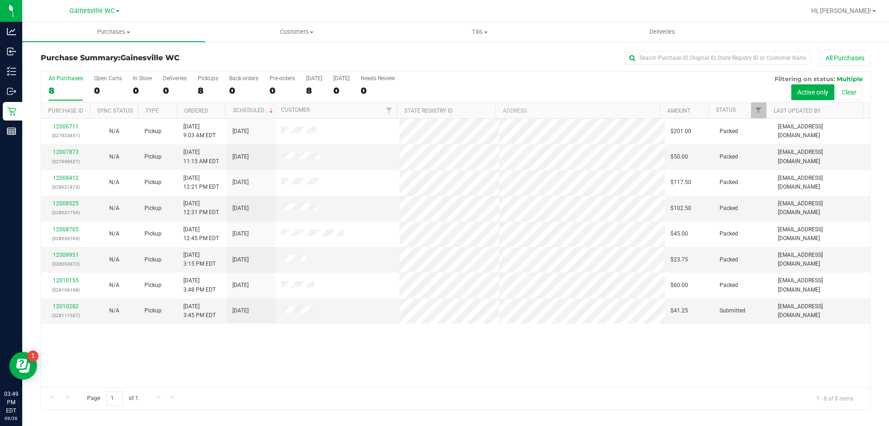
click at [395, 359] on div "12006711 (327923851) N/A Pickup [DATE] 9:03 AM EDT 9/26/2025 $201.00 Packed [EM…" at bounding box center [455, 253] width 829 height 268
click at [75, 308] on link "12010282" at bounding box center [66, 306] width 26 height 6
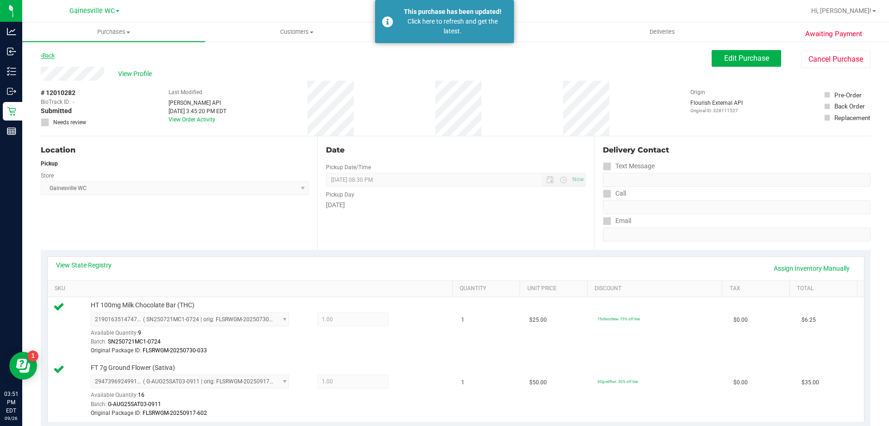
click at [50, 56] on link "Back" at bounding box center [48, 55] width 14 height 6
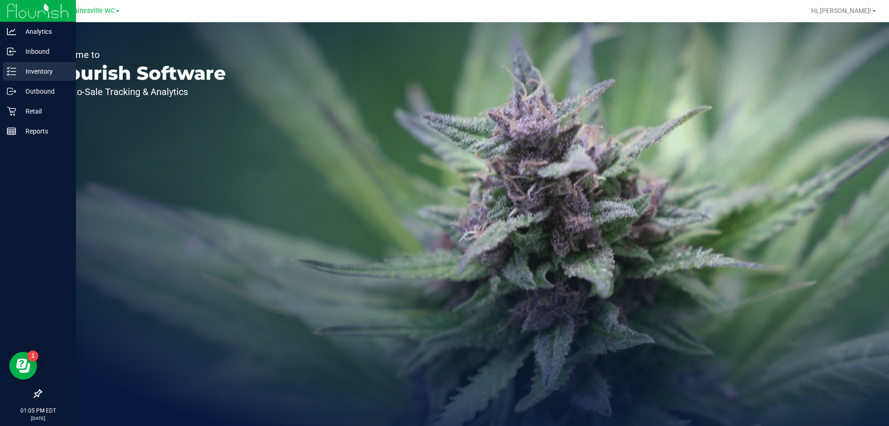
click at [23, 70] on p "Inventory" at bounding box center [44, 71] width 56 height 11
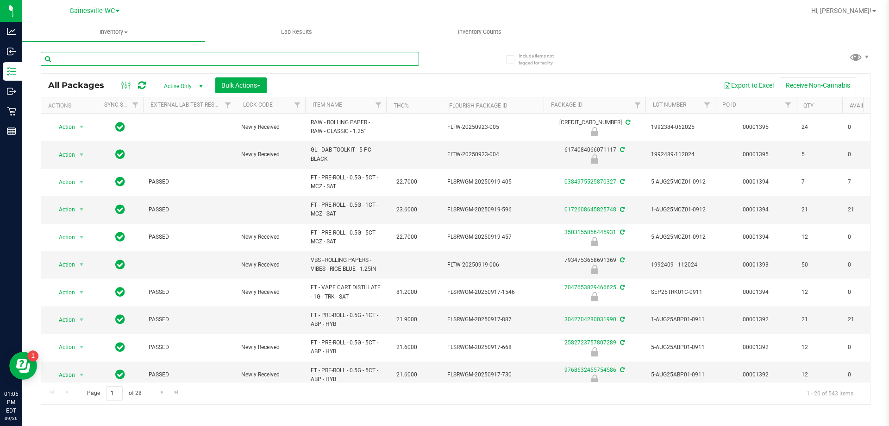
click at [136, 59] on input "text" at bounding box center [230, 59] width 378 height 14
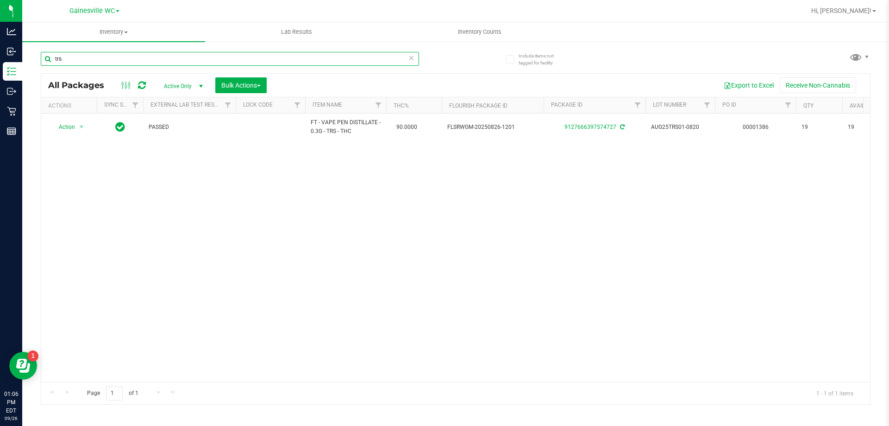
type input "trs"
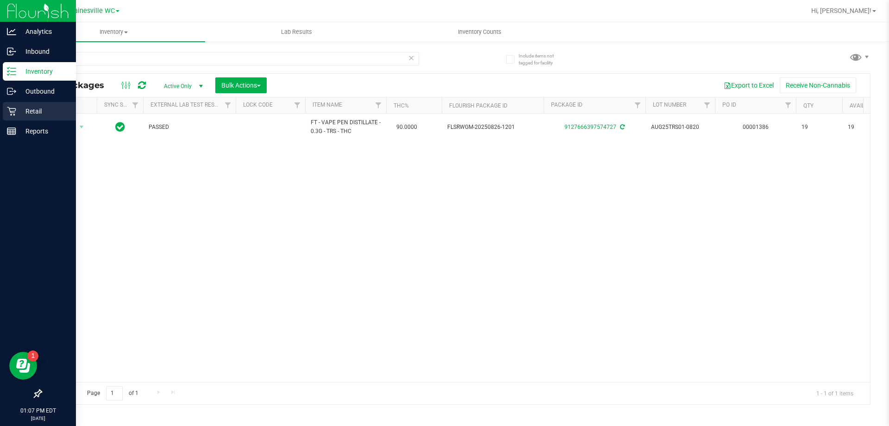
click at [25, 109] on p "Retail" at bounding box center [44, 111] width 56 height 11
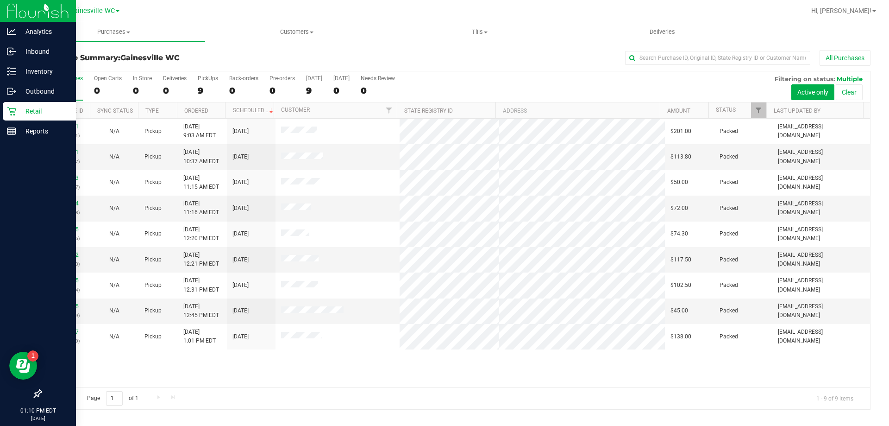
click at [30, 113] on p "Retail" at bounding box center [44, 111] width 56 height 11
click at [15, 70] on icon at bounding box center [11, 71] width 9 height 9
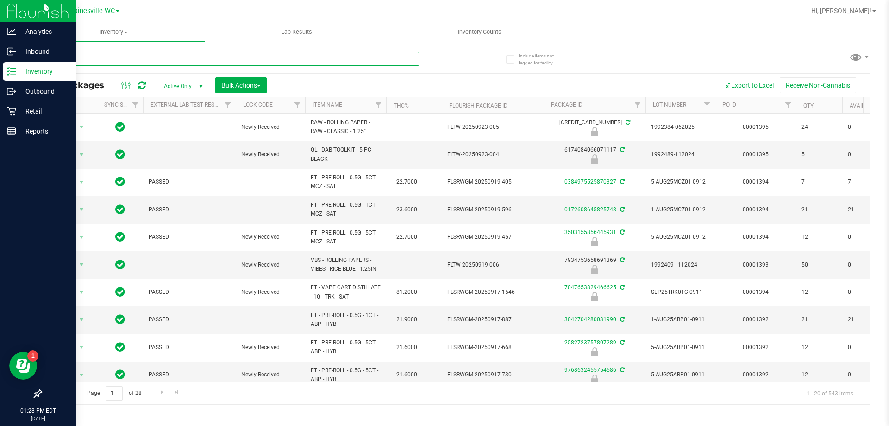
click at [133, 58] on input "text" at bounding box center [230, 59] width 378 height 14
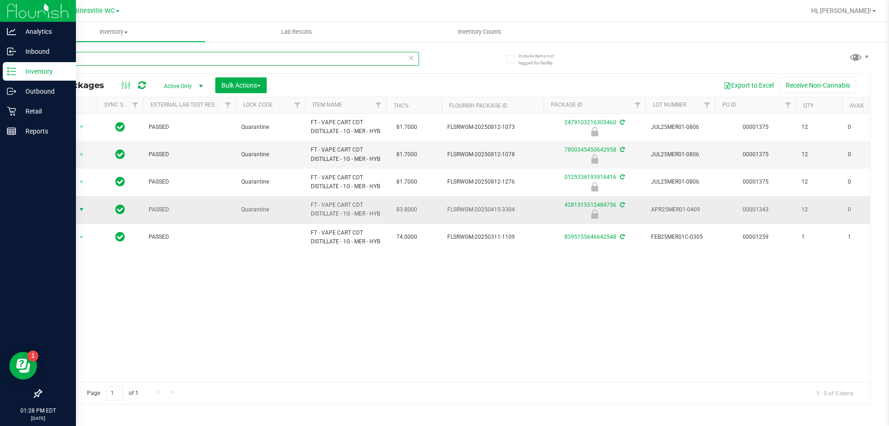
type input "mer"
click at [68, 216] on span "Action" at bounding box center [62, 209] width 25 height 13
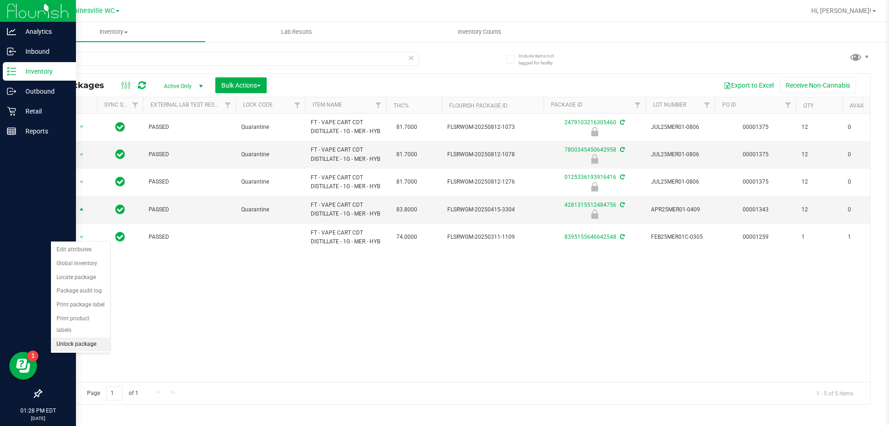
click at [65, 337] on li "Unlock package" at bounding box center [80, 344] width 59 height 14
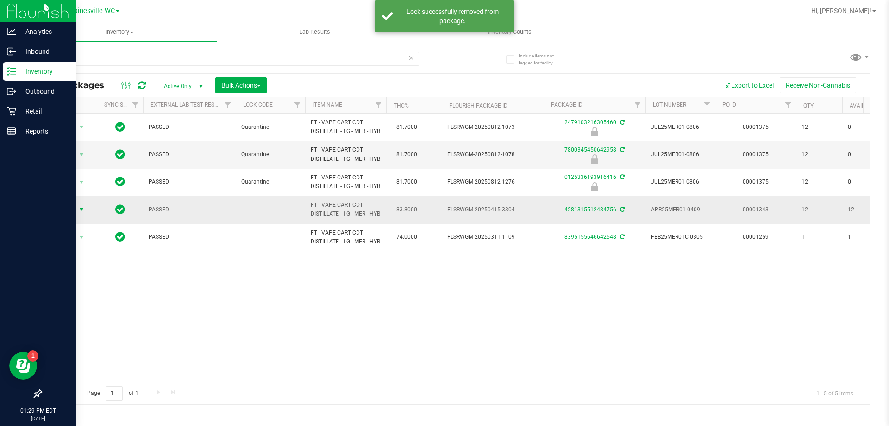
click at [66, 216] on span "Action" at bounding box center [62, 209] width 25 height 13
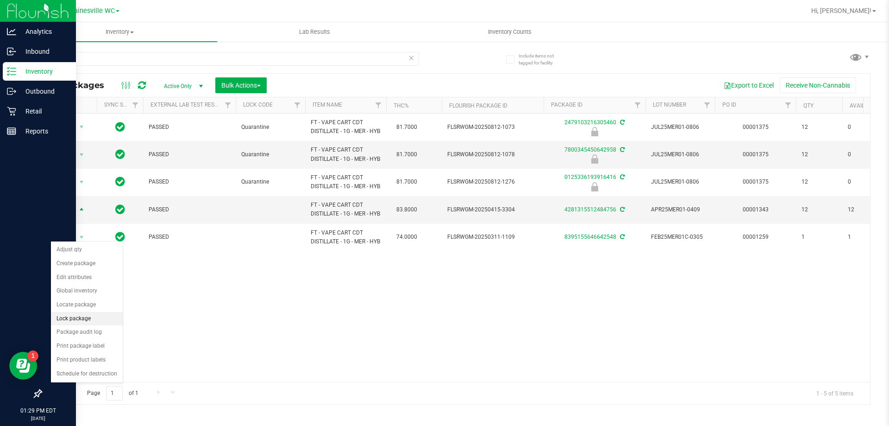
click at [68, 324] on li "Lock package" at bounding box center [87, 319] width 72 height 14
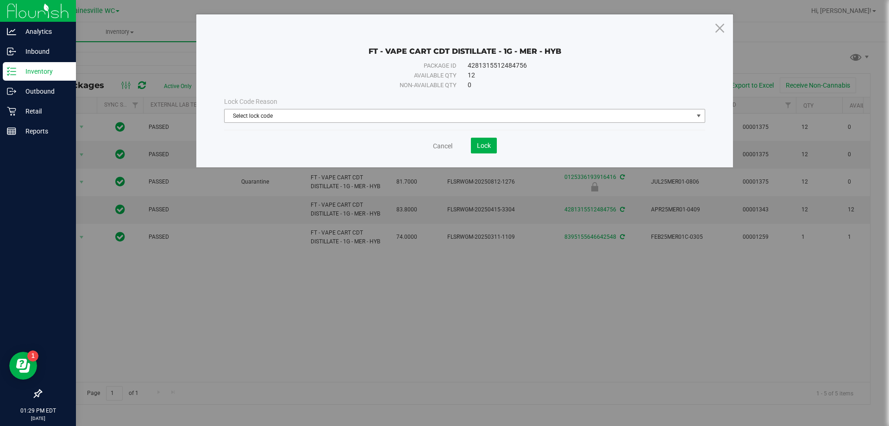
click at [291, 118] on span "Select lock code" at bounding box center [459, 115] width 469 height 13
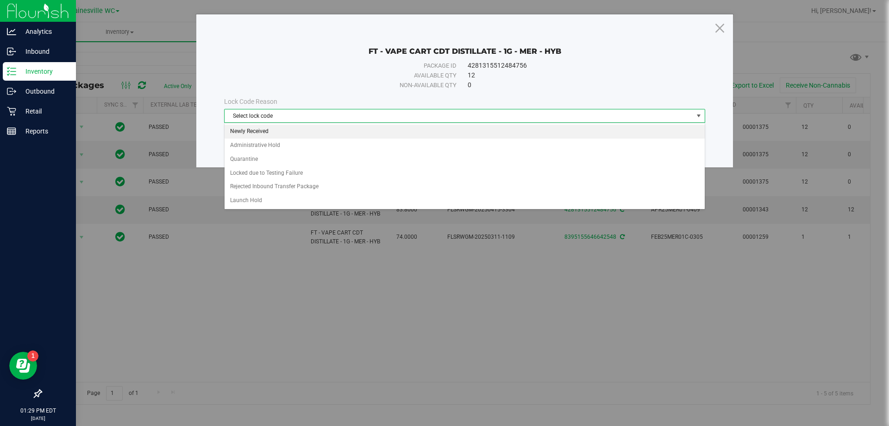
click at [255, 131] on li "Newly Received" at bounding box center [465, 132] width 480 height 14
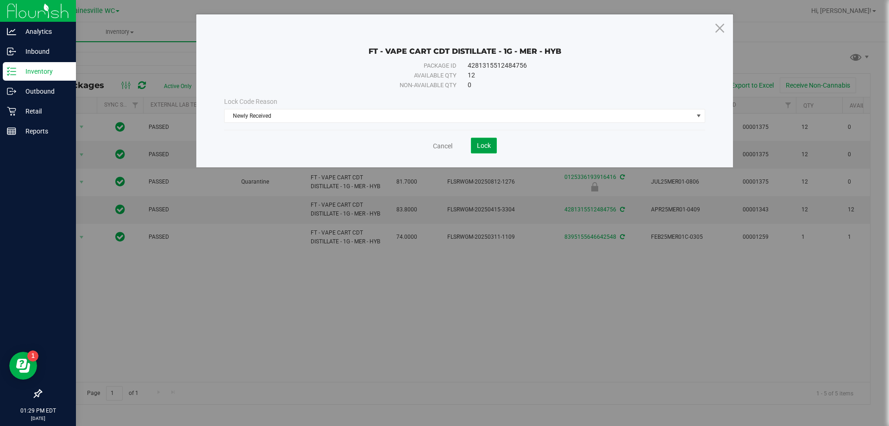
click at [493, 148] on button "Lock" at bounding box center [484, 146] width 26 height 16
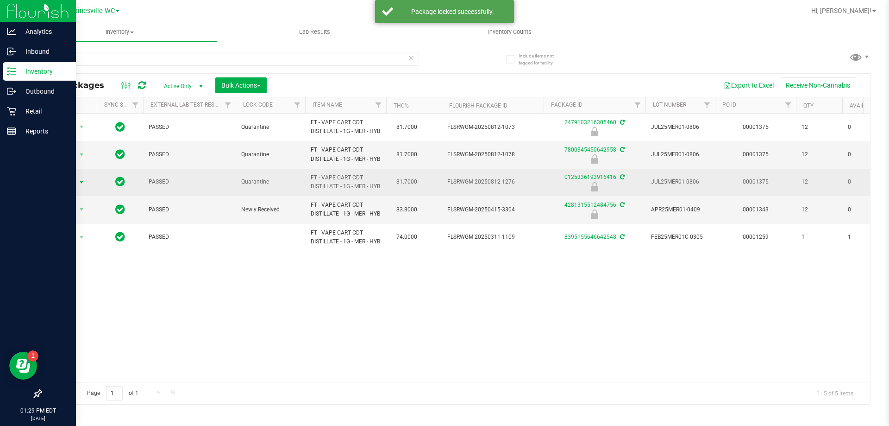
click at [70, 188] on span "Action" at bounding box center [62, 182] width 25 height 13
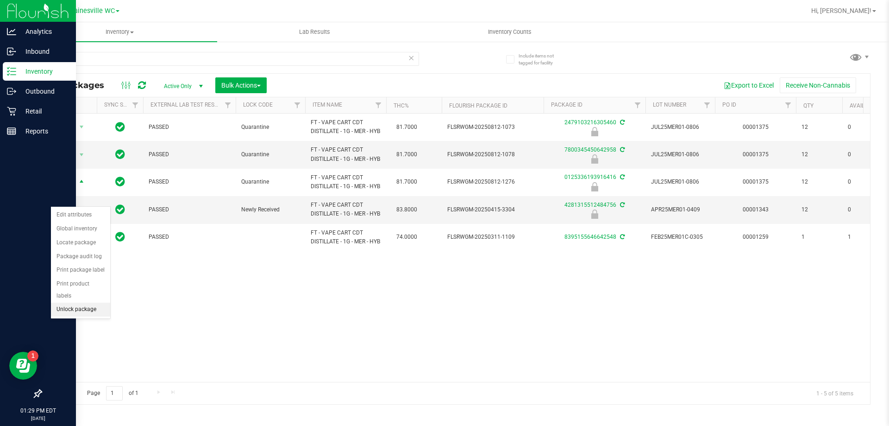
click at [80, 302] on li "Unlock package" at bounding box center [80, 309] width 59 height 14
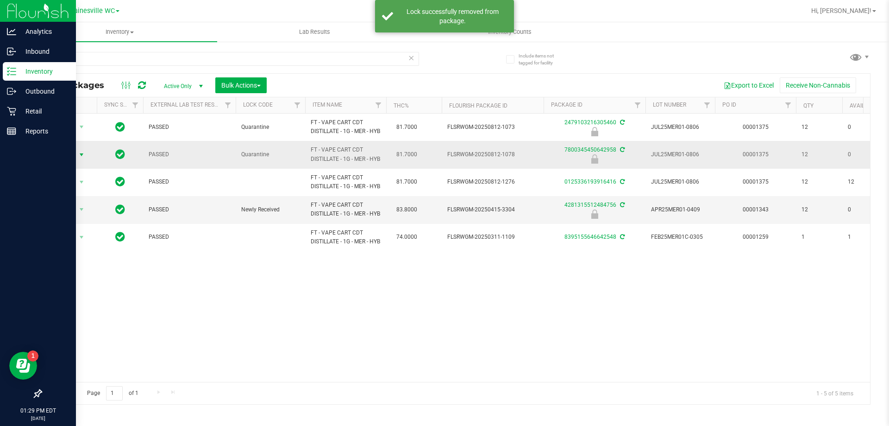
click at [73, 161] on span "Action" at bounding box center [62, 154] width 25 height 13
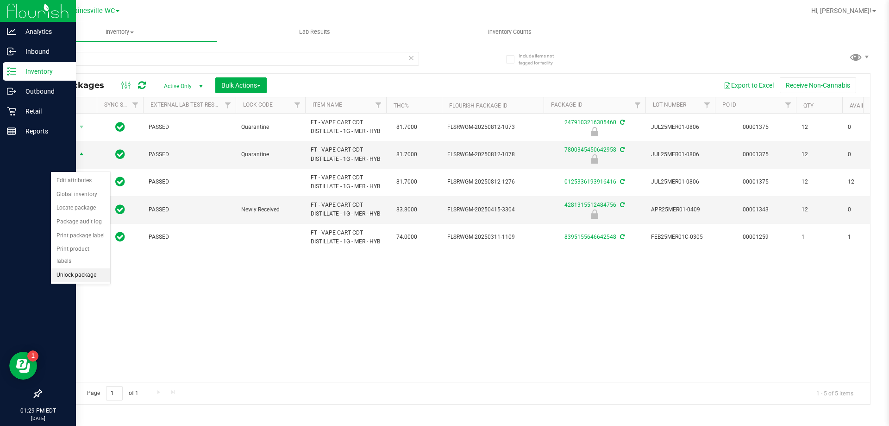
click at [74, 268] on li "Unlock package" at bounding box center [80, 275] width 59 height 14
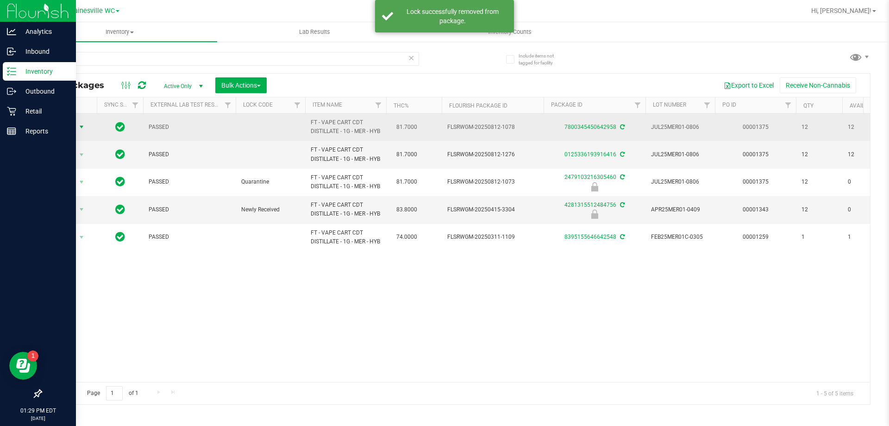
click at [79, 130] on span "select" at bounding box center [81, 126] width 7 height 7
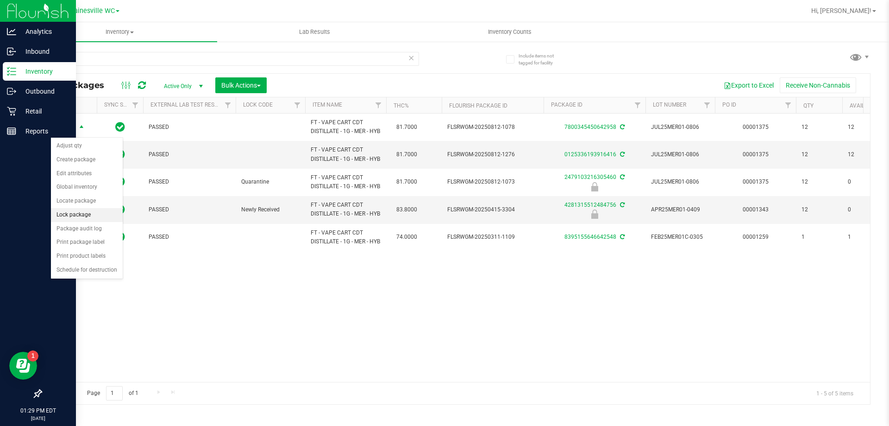
click at [79, 213] on li "Lock package" at bounding box center [87, 215] width 72 height 14
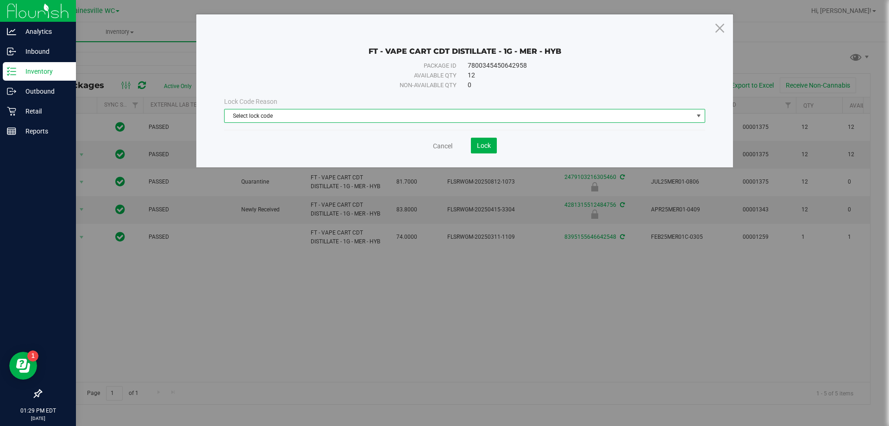
click at [248, 117] on span "Select lock code" at bounding box center [459, 115] width 469 height 13
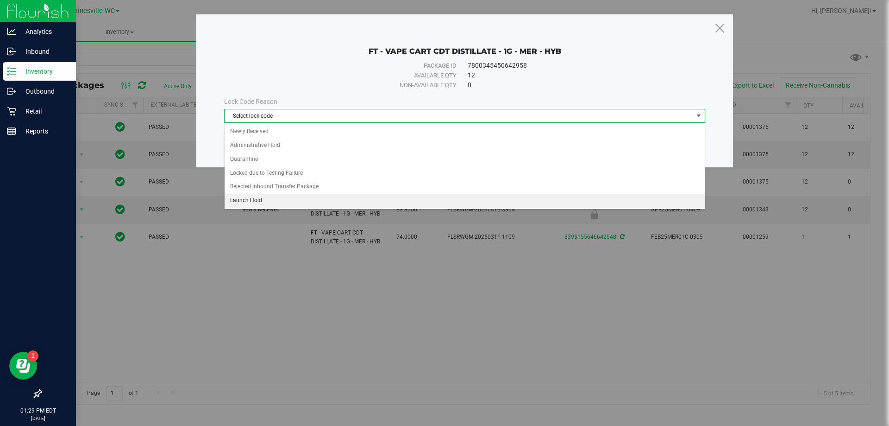
click at [241, 197] on li "Launch Hold" at bounding box center [465, 201] width 480 height 14
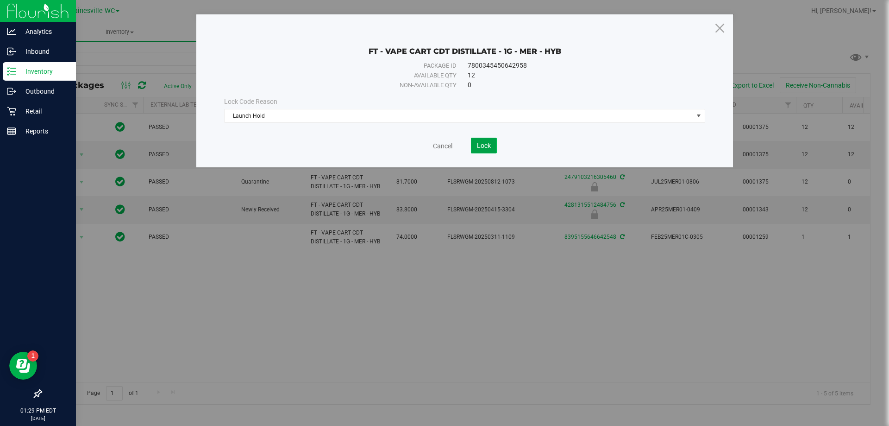
click at [484, 142] on span "Lock" at bounding box center [484, 145] width 14 height 7
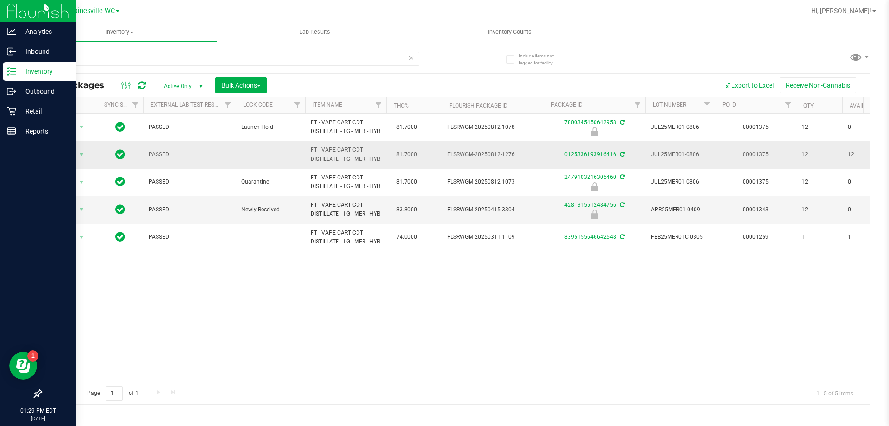
click at [88, 161] on div "Action Action Adjust qty Create package Edit attributes Global inventory Locate…" at bounding box center [69, 154] width 44 height 13
click at [77, 161] on span "select" at bounding box center [82, 154] width 12 height 13
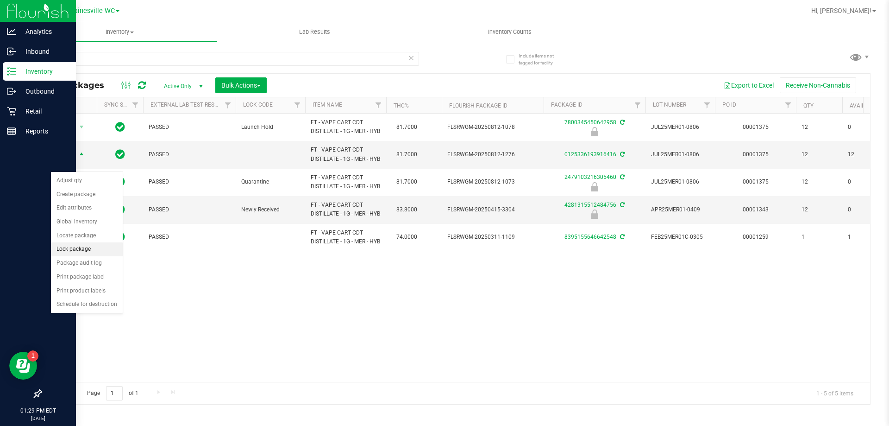
click at [82, 245] on li "Lock package" at bounding box center [87, 249] width 72 height 14
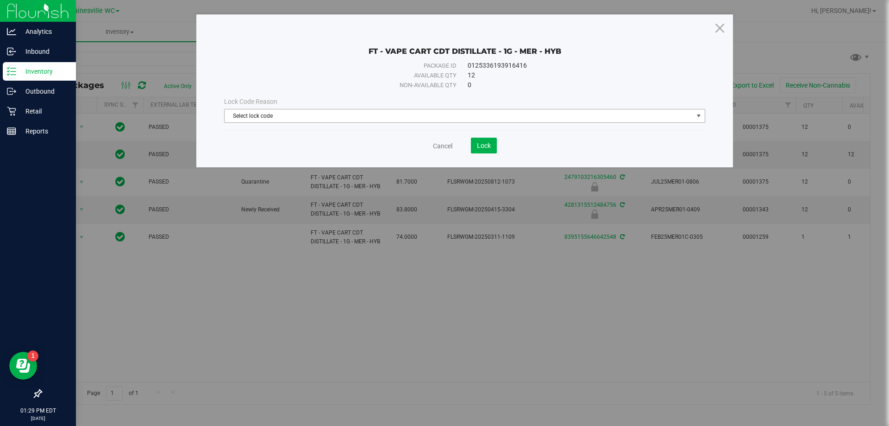
click at [282, 117] on span "Select lock code" at bounding box center [459, 115] width 469 height 13
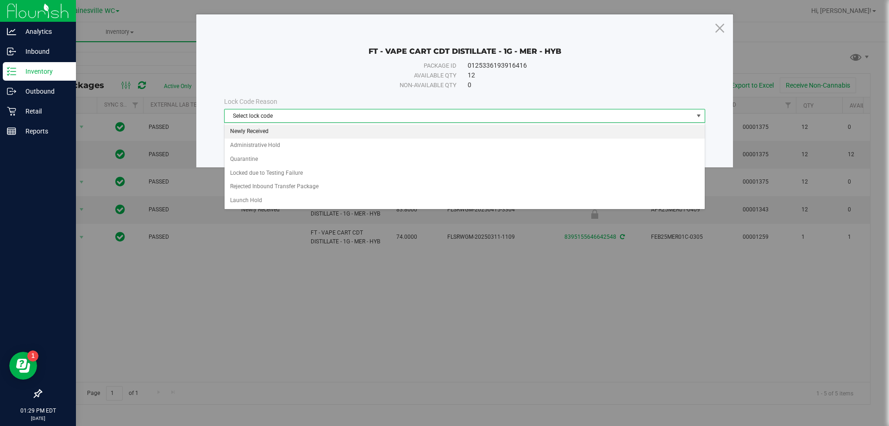
click at [276, 135] on li "Newly Received" at bounding box center [465, 132] width 480 height 14
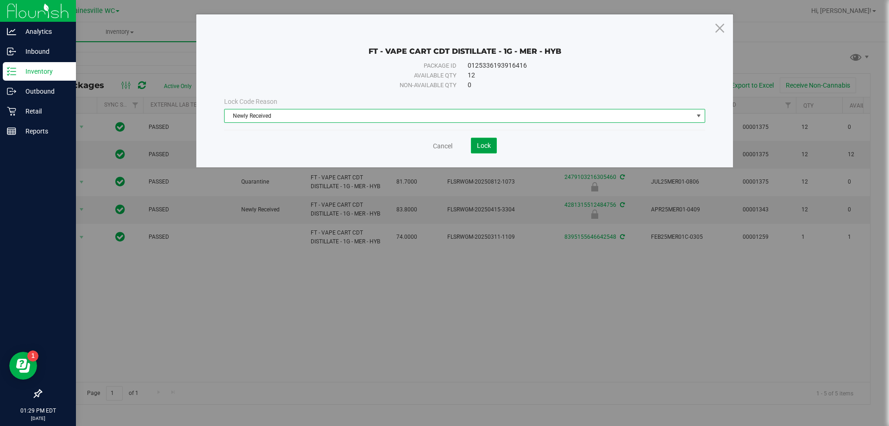
click at [479, 144] on span "Lock" at bounding box center [484, 145] width 14 height 7
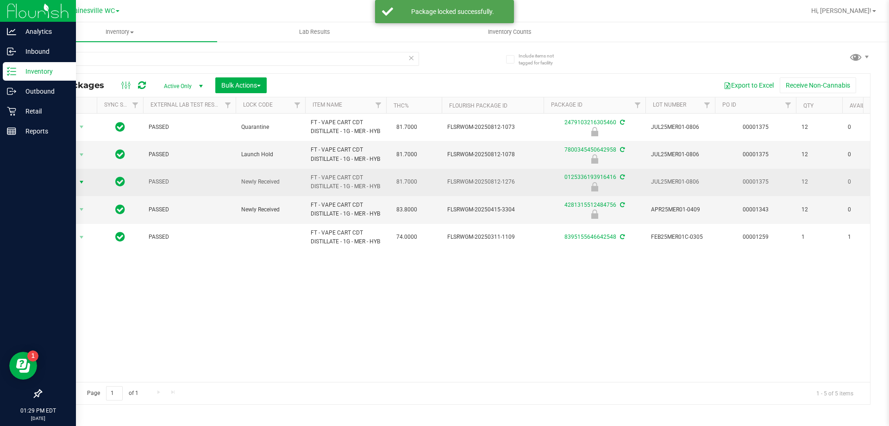
click at [72, 188] on span "Action" at bounding box center [62, 182] width 25 height 13
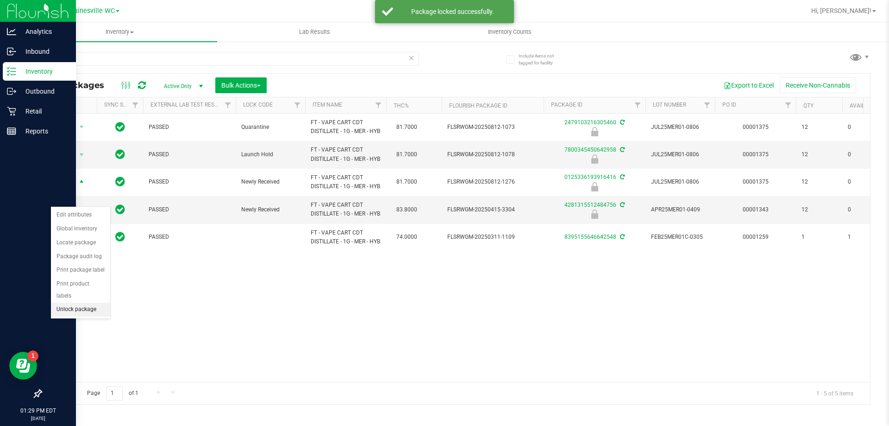
click at [70, 302] on li "Unlock package" at bounding box center [80, 309] width 59 height 14
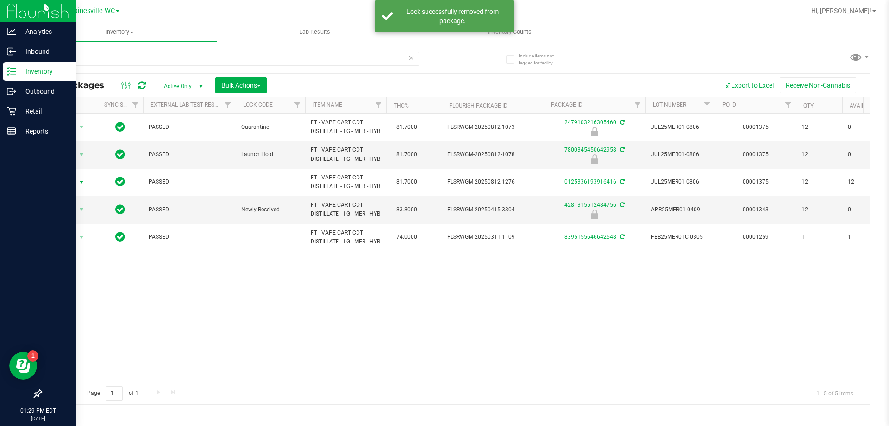
click at [68, 188] on span "Action" at bounding box center [62, 182] width 25 height 13
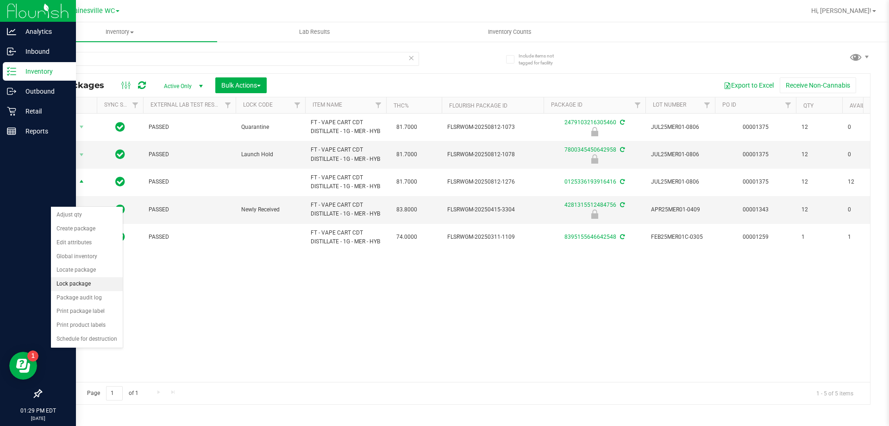
click at [63, 283] on li "Lock package" at bounding box center [87, 284] width 72 height 14
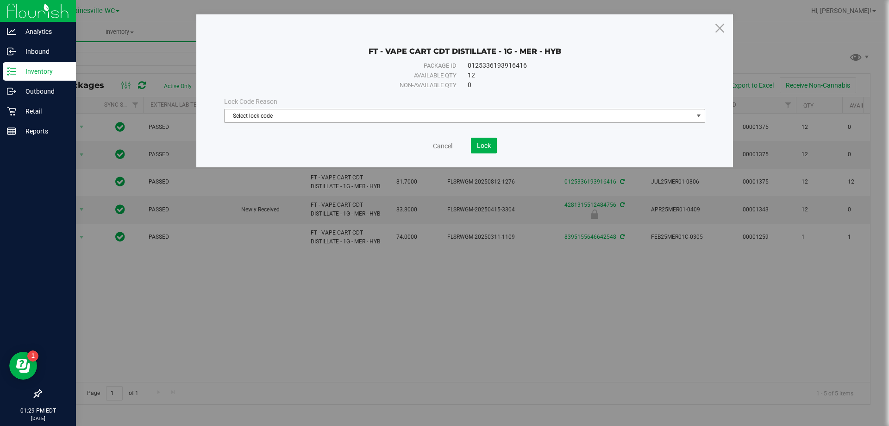
click at [251, 112] on span "Select lock code" at bounding box center [459, 115] width 469 height 13
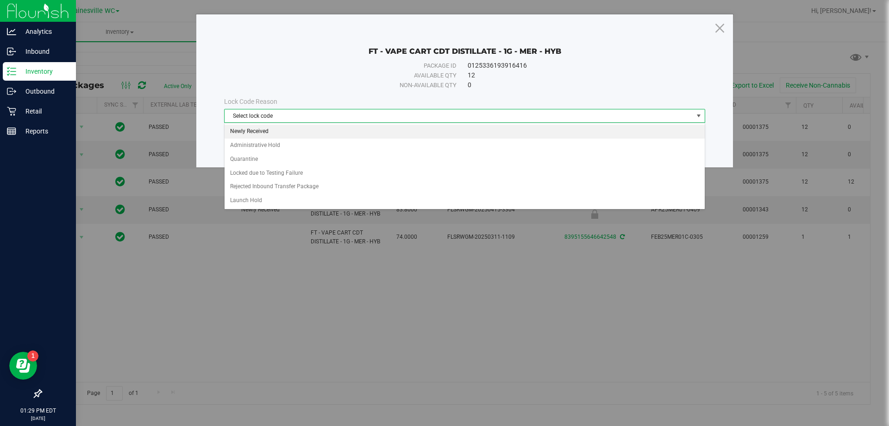
click at [253, 128] on li "Newly Received" at bounding box center [465, 132] width 480 height 14
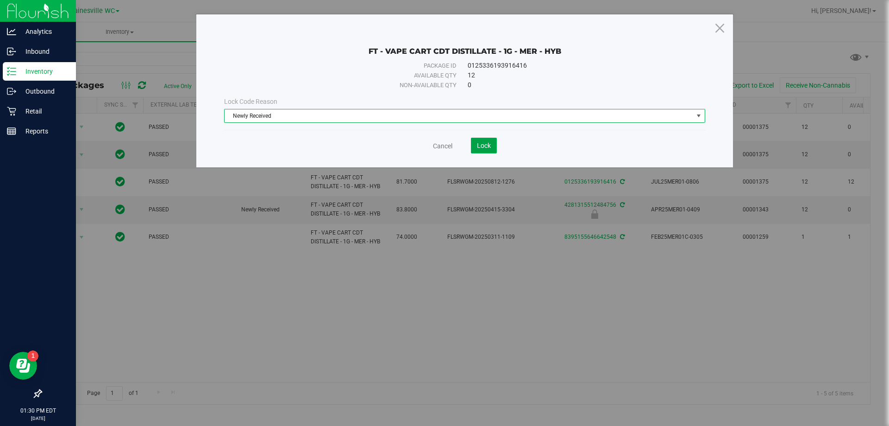
click at [478, 143] on span "Lock" at bounding box center [484, 145] width 14 height 7
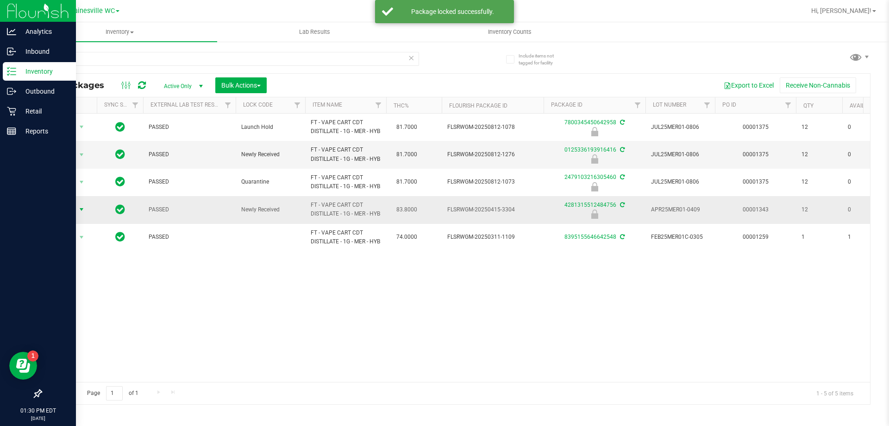
click at [76, 216] on span "select" at bounding box center [82, 209] width 12 height 13
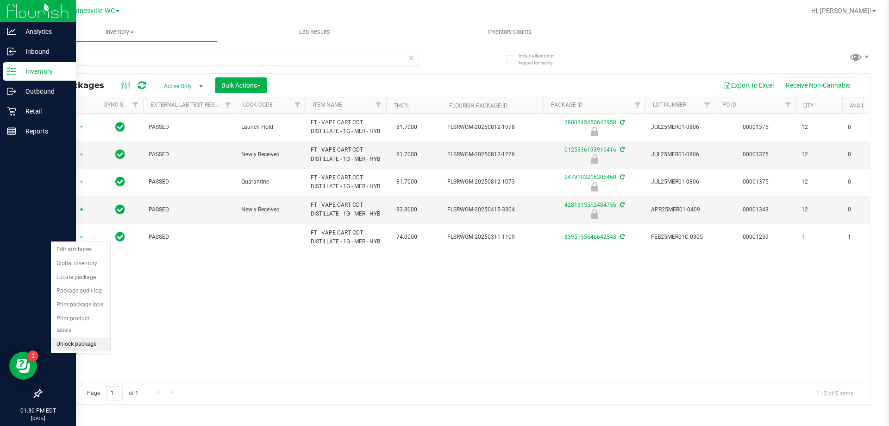
click at [81, 337] on li "Unlock package" at bounding box center [80, 344] width 59 height 14
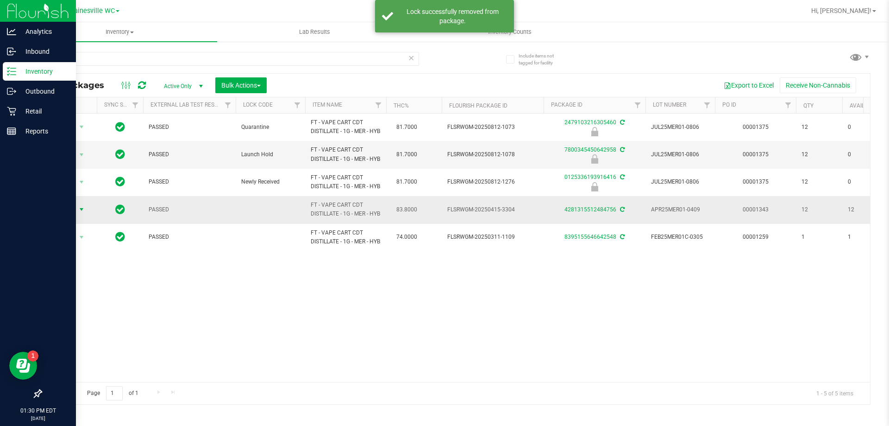
click at [77, 216] on span "select" at bounding box center [82, 209] width 12 height 13
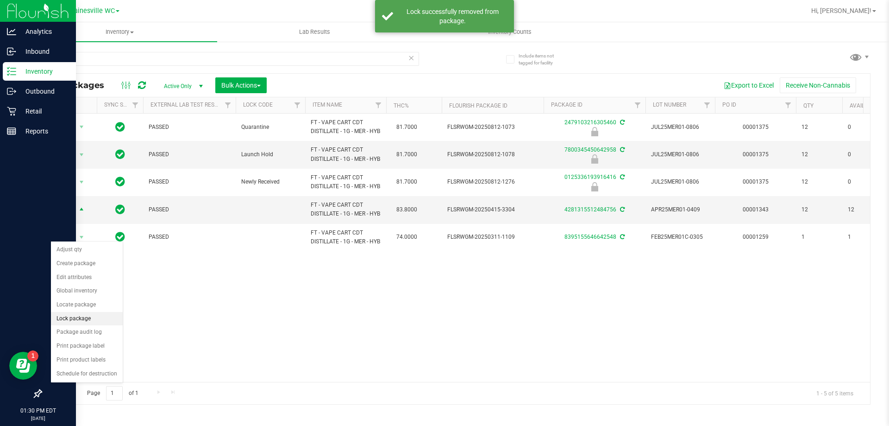
click at [80, 315] on li "Lock package" at bounding box center [87, 319] width 72 height 14
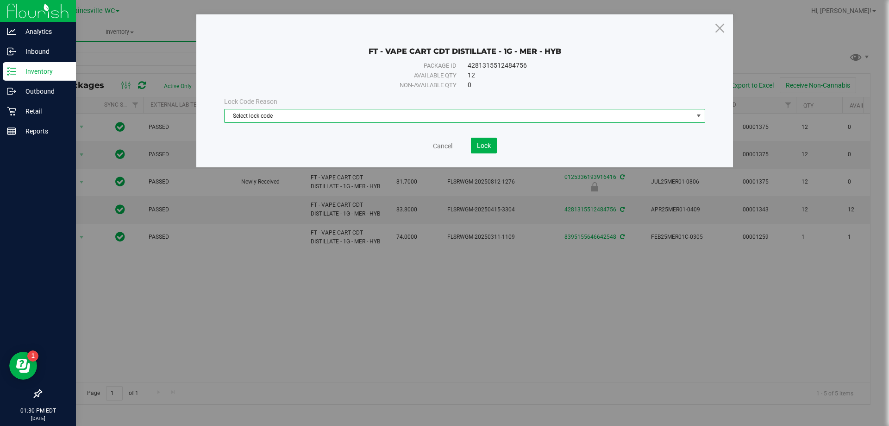
click at [282, 119] on span "Select lock code" at bounding box center [459, 115] width 469 height 13
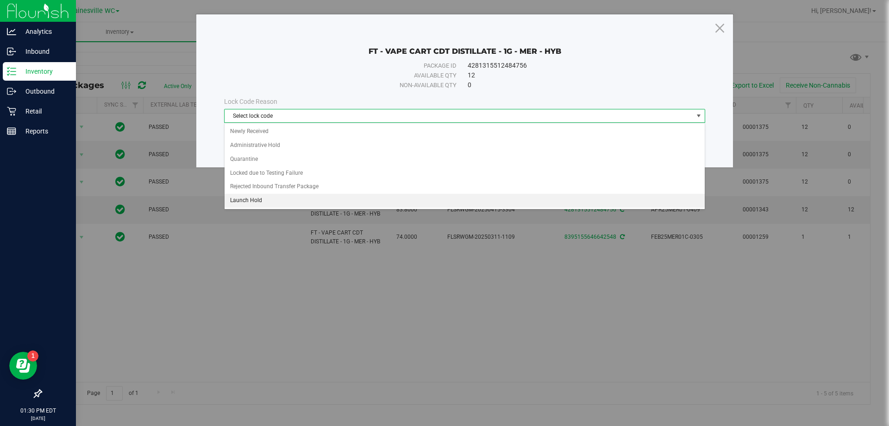
click at [257, 199] on li "Launch Hold" at bounding box center [465, 201] width 480 height 14
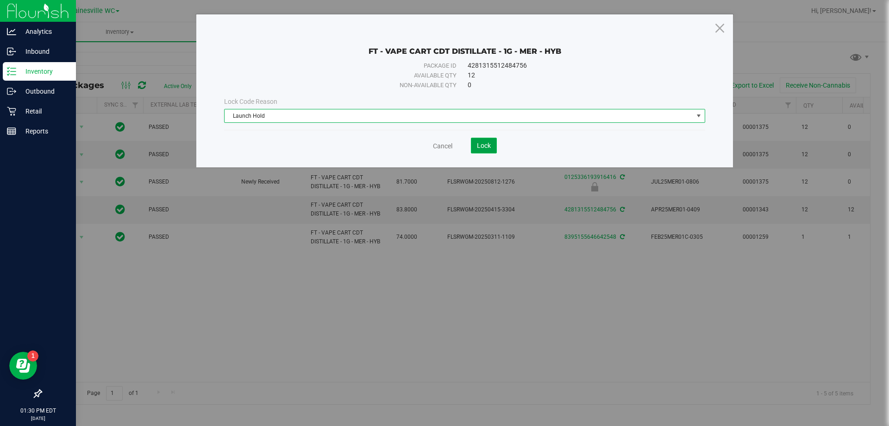
click at [475, 144] on button "Lock" at bounding box center [484, 146] width 26 height 16
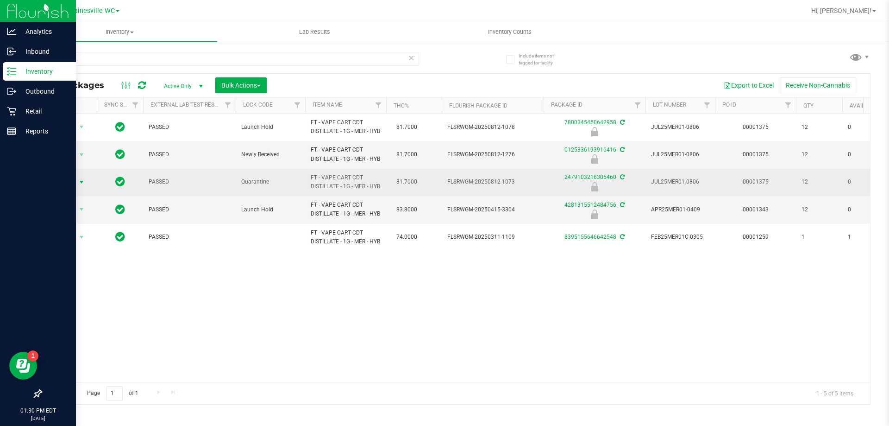
click at [76, 188] on span "select" at bounding box center [82, 182] width 12 height 13
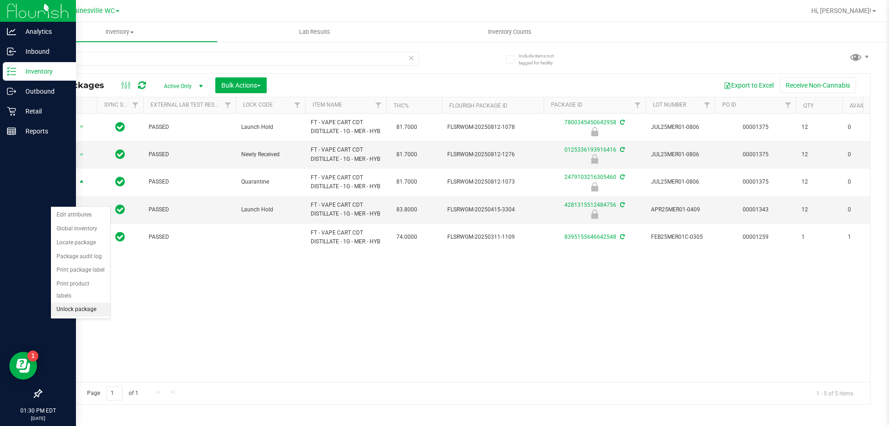
click at [75, 302] on li "Unlock package" at bounding box center [80, 309] width 59 height 14
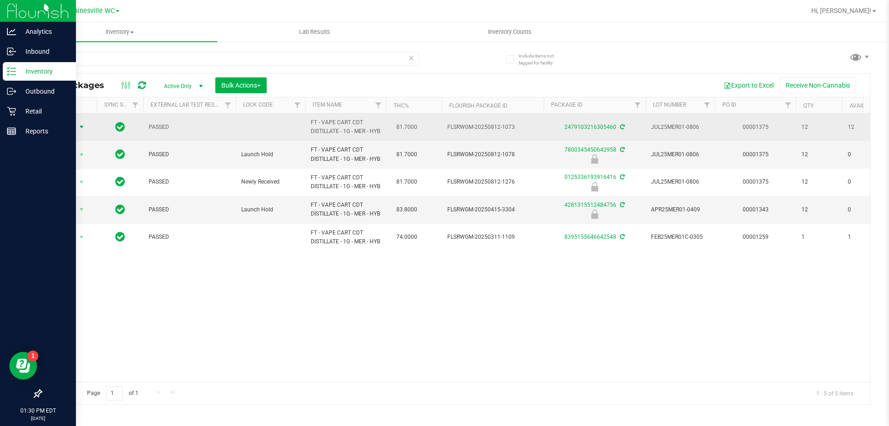
click at [80, 129] on span "select" at bounding box center [81, 126] width 7 height 7
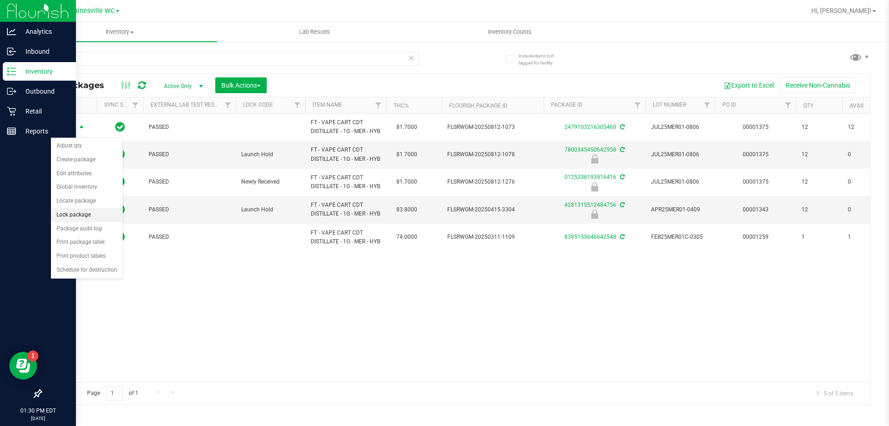
click at [71, 213] on li "Lock package" at bounding box center [87, 215] width 72 height 14
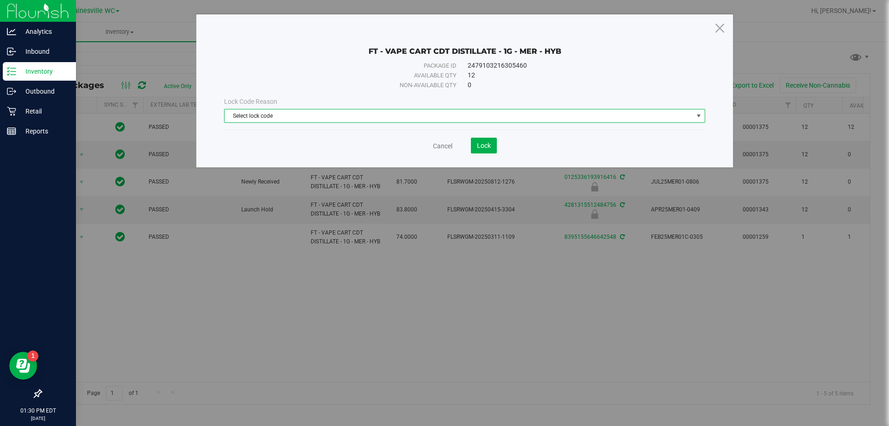
click at [263, 113] on span "Select lock code" at bounding box center [459, 115] width 469 height 13
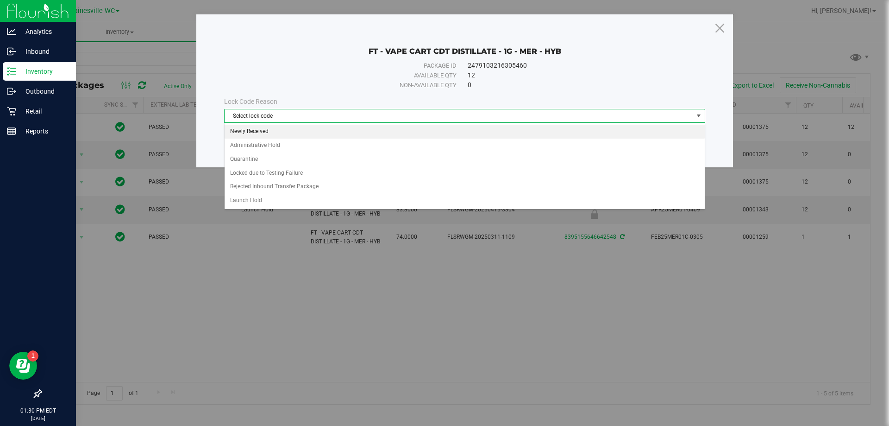
click at [261, 130] on li "Newly Received" at bounding box center [465, 132] width 480 height 14
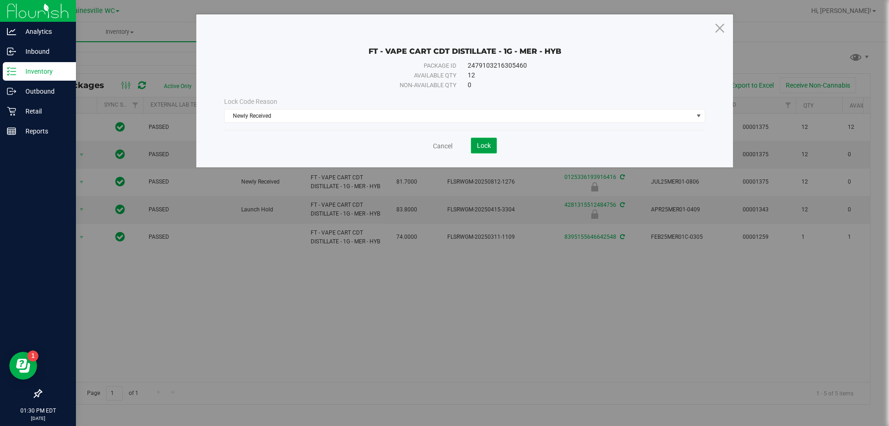
click at [479, 152] on button "Lock" at bounding box center [484, 146] width 26 height 16
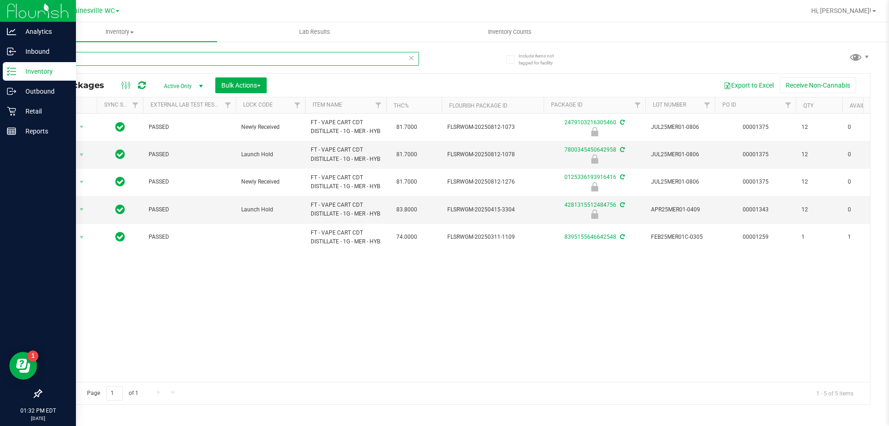
drag, startPoint x: 121, startPoint y: 65, endPoint x: 25, endPoint y: 55, distance: 96.8
click at [25, 55] on div "Include items not tagged for facility mer All Packages Active Only Active Only …" at bounding box center [455, 182] width 867 height 282
click at [172, 333] on div "Action Action Edit attributes Global inventory Locate package Package audit log…" at bounding box center [455, 247] width 829 height 268
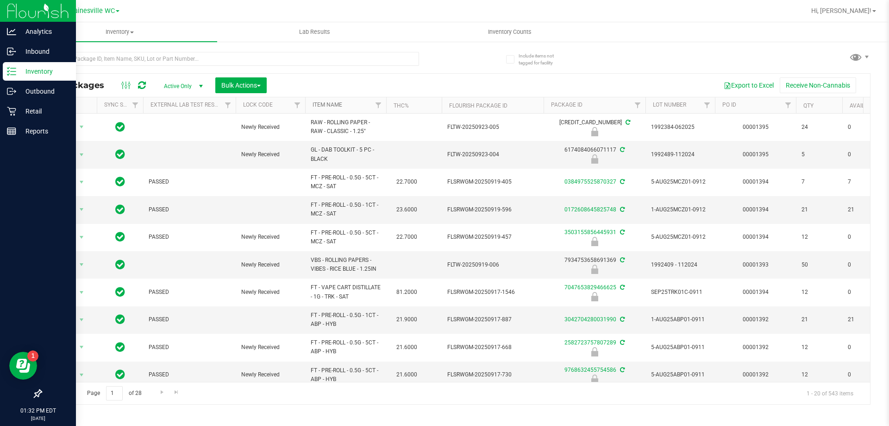
click at [336, 103] on link "Item Name" at bounding box center [328, 104] width 30 height 6
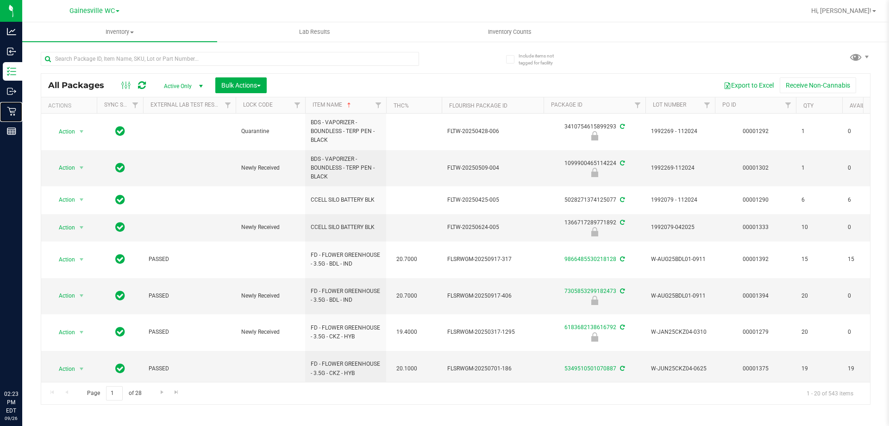
click at [0, 0] on p "Retail" at bounding box center [0, 0] width 0 height 0
